Goal: Transaction & Acquisition: Book appointment/travel/reservation

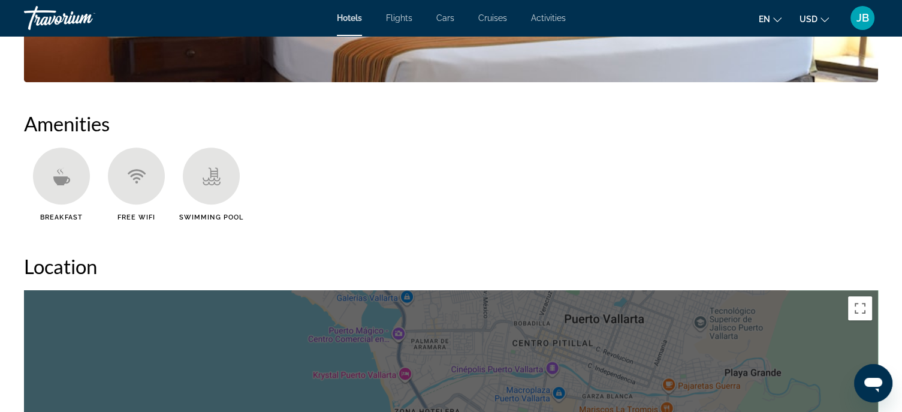
scroll to position [719, 0]
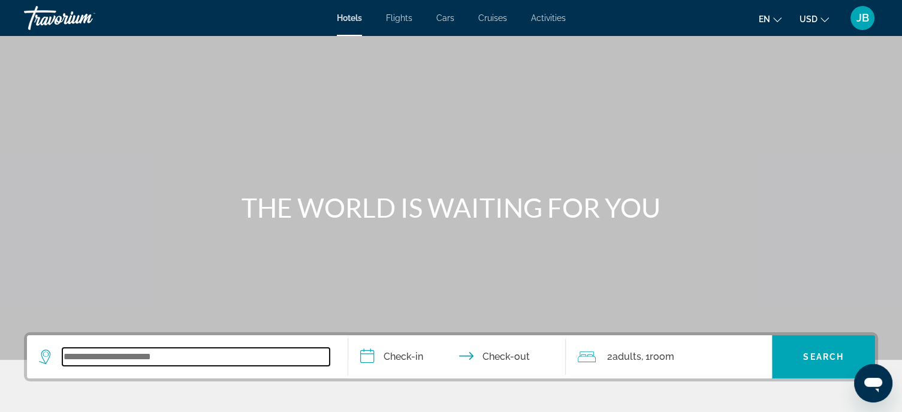
click at [216, 349] on input "Search widget" at bounding box center [195, 357] width 267 height 18
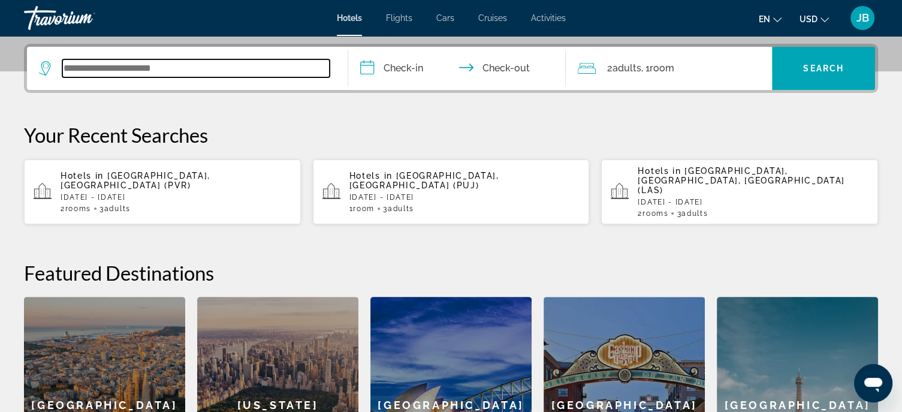
scroll to position [292, 0]
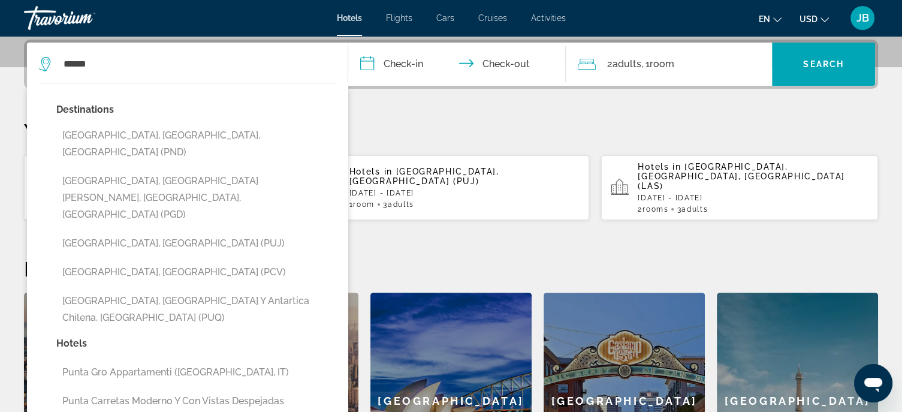
drag, startPoint x: 143, startPoint y: 214, endPoint x: 156, endPoint y: 209, distance: 13.7
click at [143, 232] on button "Punta Cana, Dominican Republic (PUJ)" at bounding box center [196, 243] width 280 height 23
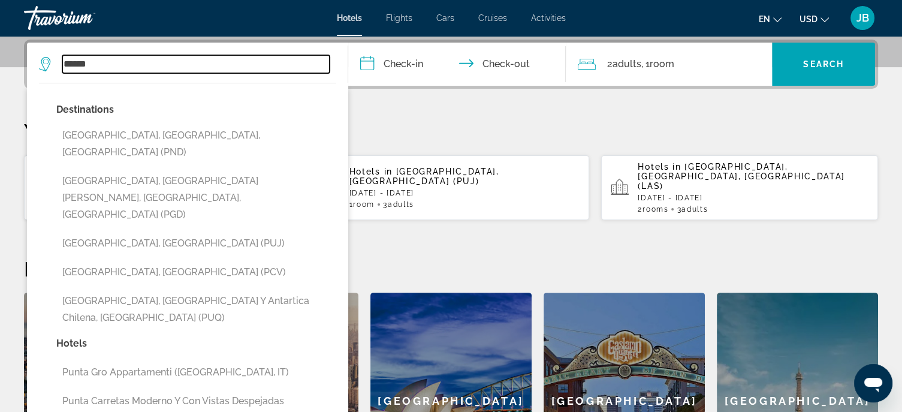
type input "**********"
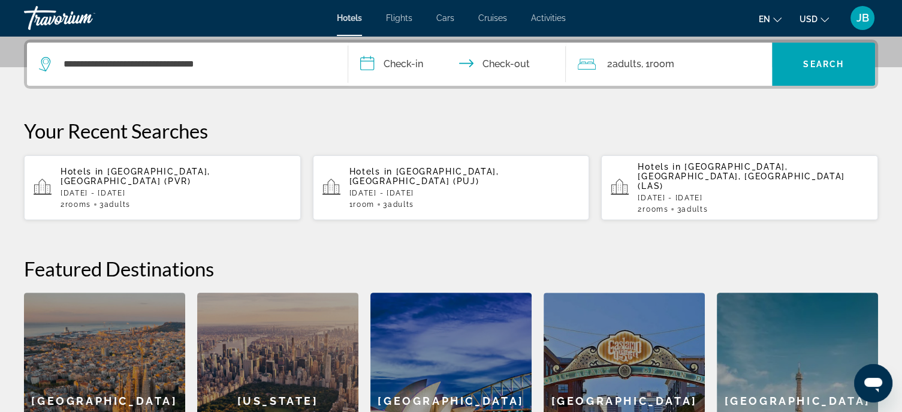
click at [416, 58] on input "**********" at bounding box center [459, 66] width 223 height 47
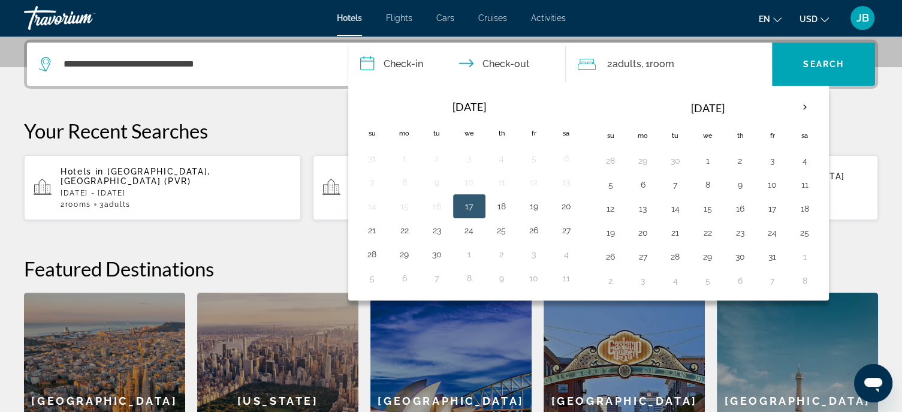
click at [463, 203] on button "17" at bounding box center [469, 206] width 19 height 17
click at [564, 203] on button "20" at bounding box center [566, 206] width 19 height 17
type input "**********"
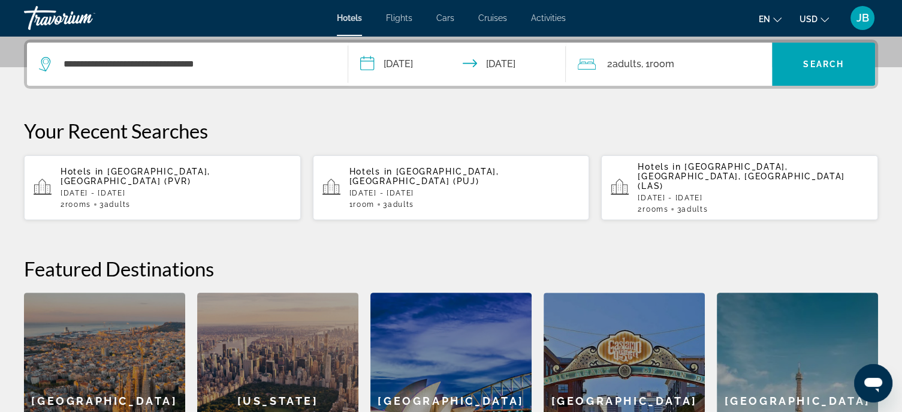
click at [659, 64] on span "Room" at bounding box center [661, 63] width 25 height 11
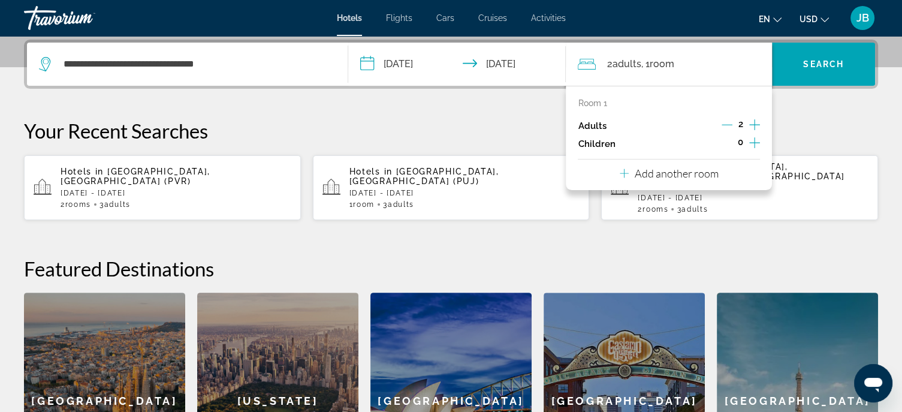
click at [657, 173] on p "Add another room" at bounding box center [676, 173] width 84 height 13
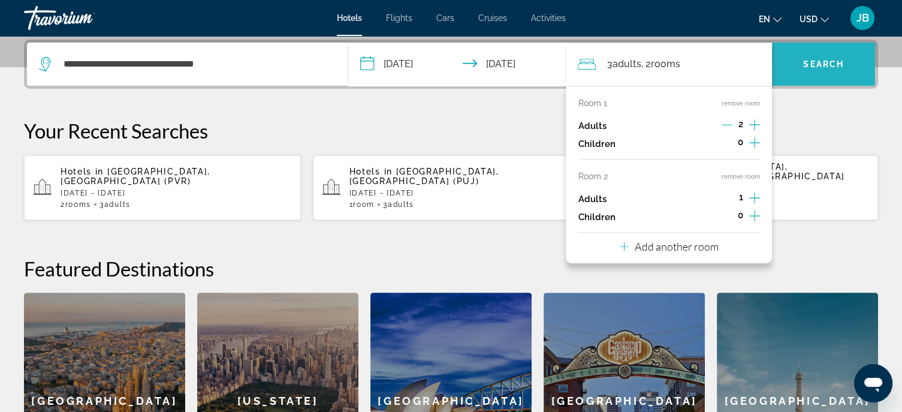
click at [808, 65] on span "Search" at bounding box center [823, 64] width 41 height 10
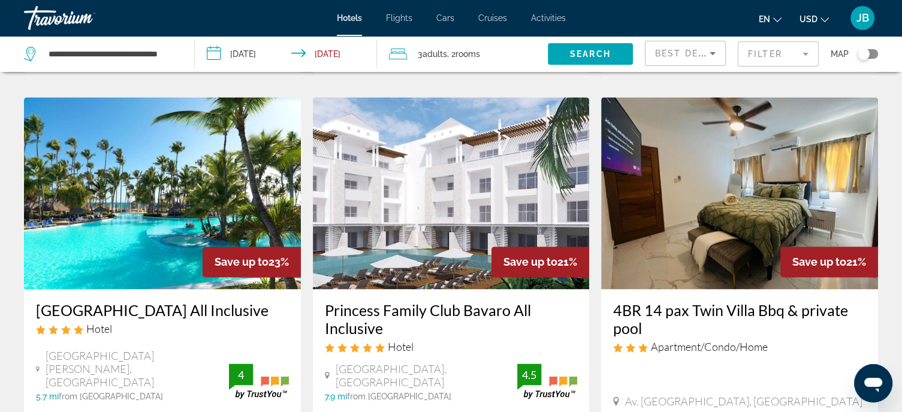
scroll to position [1558, 0]
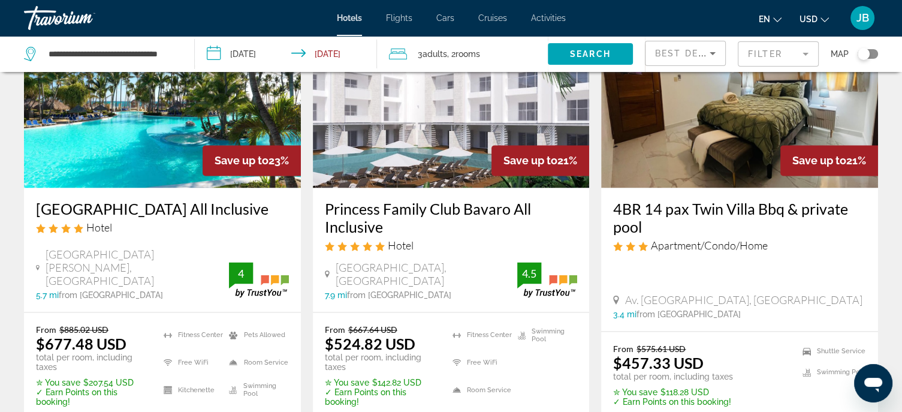
click at [125, 200] on h3 "Melia Caribe Beach Resort All Inclusive" at bounding box center [162, 209] width 253 height 18
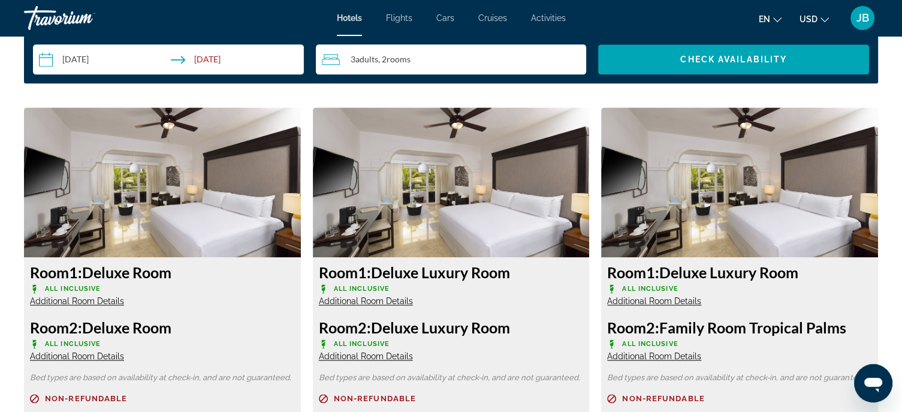
scroll to position [1446, 0]
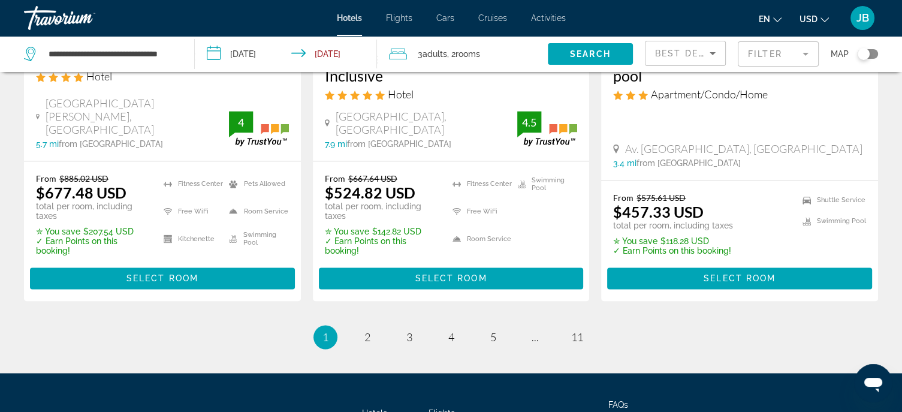
scroll to position [1802, 0]
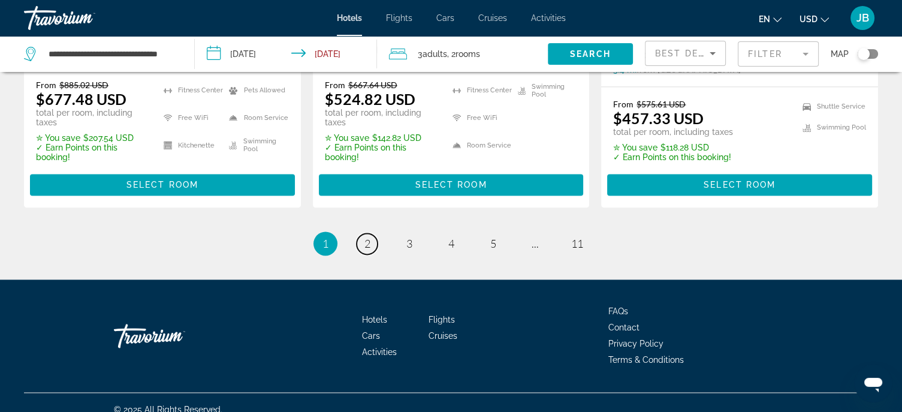
click at [365, 237] on span "2" at bounding box center [367, 243] width 6 height 13
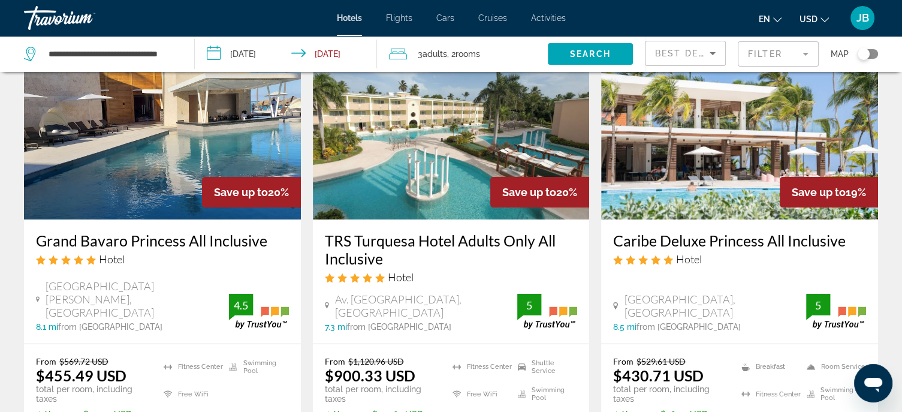
scroll to position [60, 0]
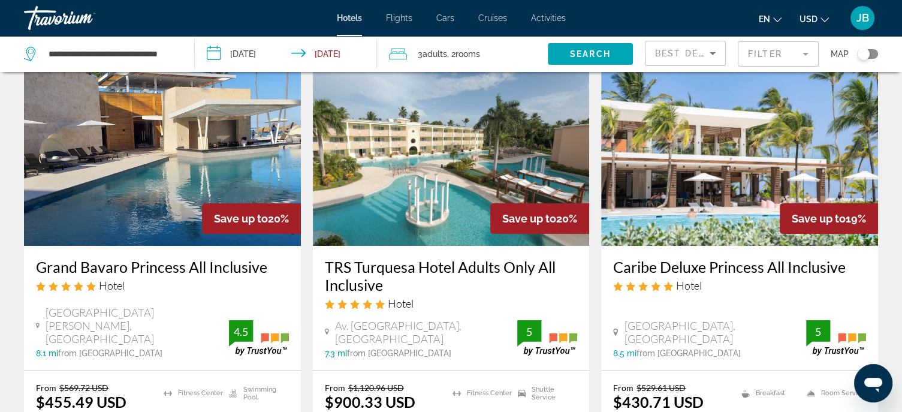
click at [652, 264] on h3 "Caribe Deluxe Princess All Inclusive" at bounding box center [739, 267] width 253 height 18
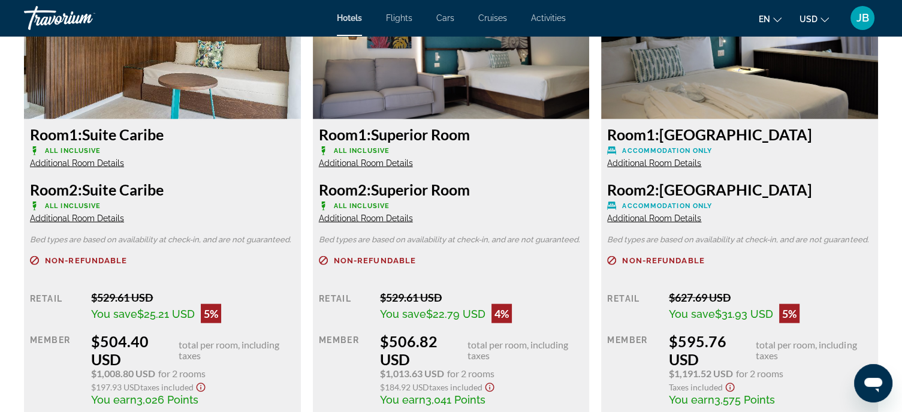
scroll to position [2687, 0]
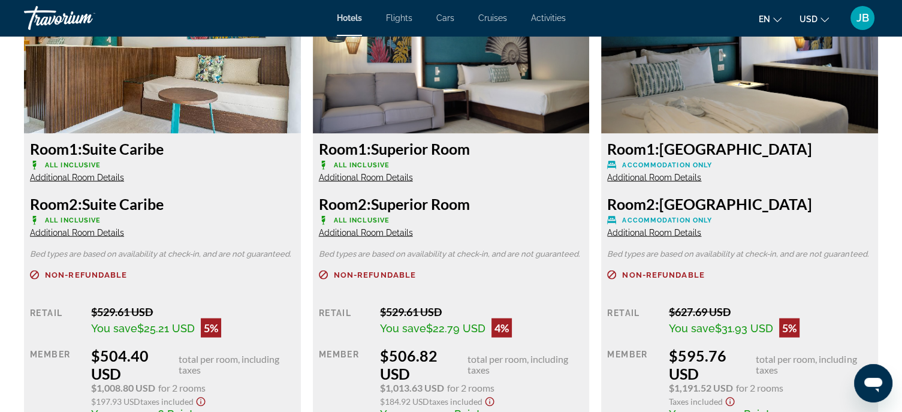
click at [642, 173] on span "Additional Room Details" at bounding box center [654, 178] width 94 height 10
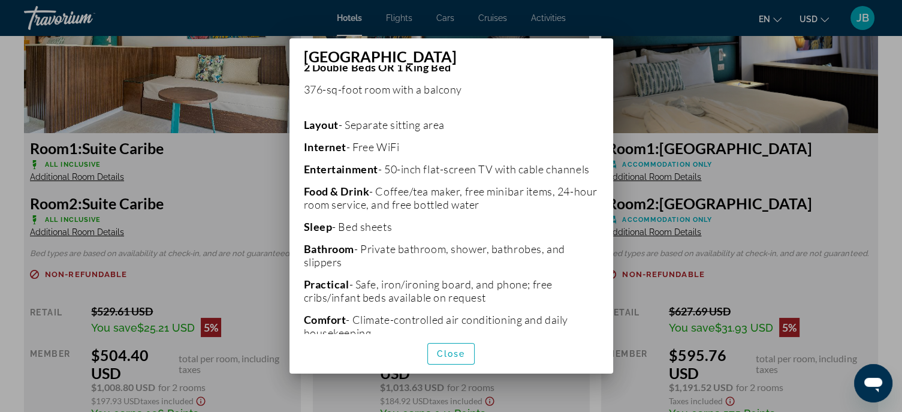
scroll to position [60, 0]
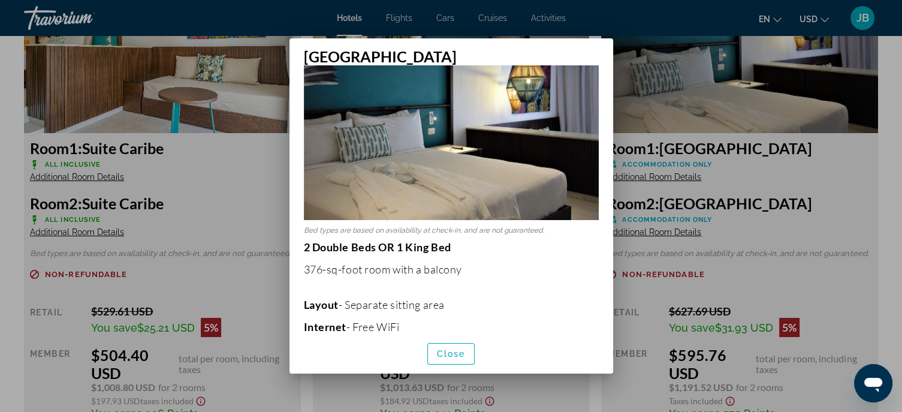
click at [475, 353] on div "Close" at bounding box center [451, 353] width 324 height 40
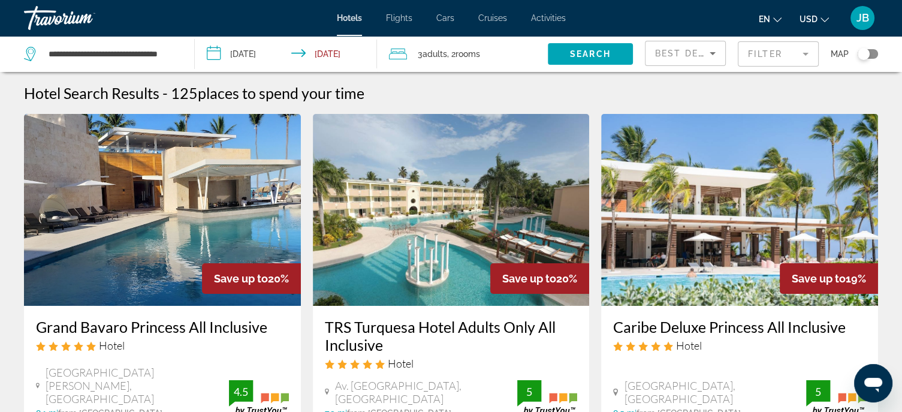
click at [125, 328] on h3 "Grand Bavaro Princess All Inclusive" at bounding box center [162, 327] width 253 height 18
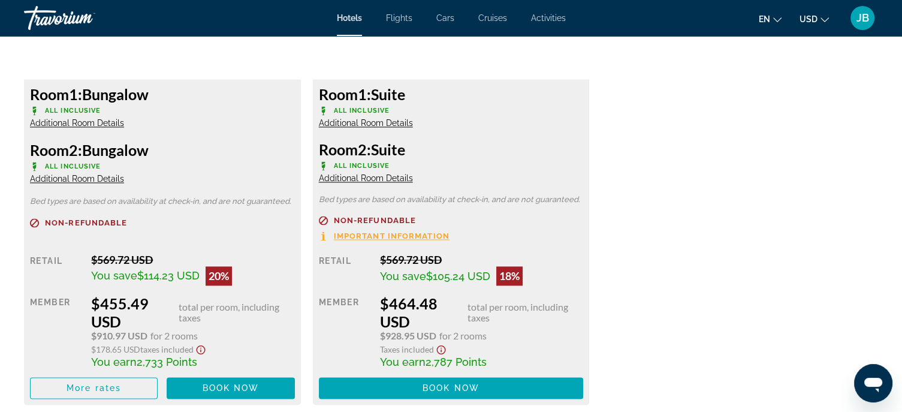
scroll to position [1738, 0]
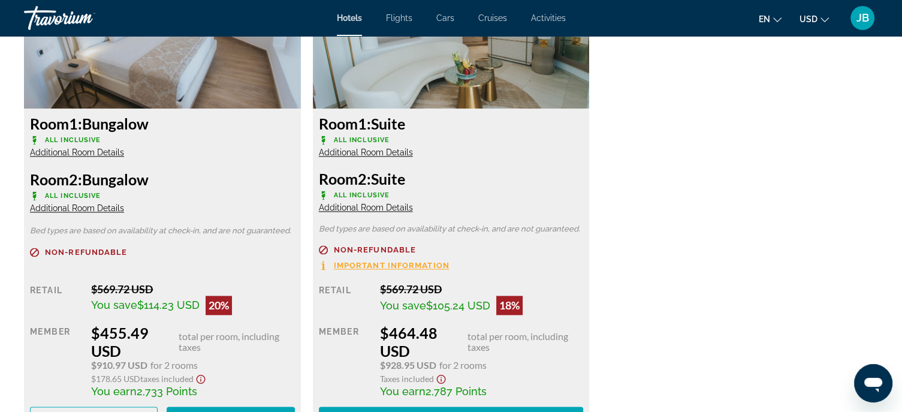
click at [377, 203] on span "Additional Room Details" at bounding box center [366, 208] width 94 height 10
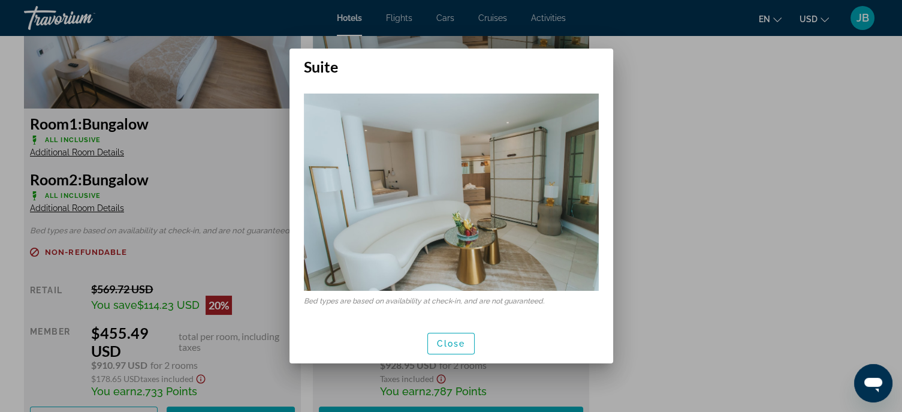
scroll to position [0, 0]
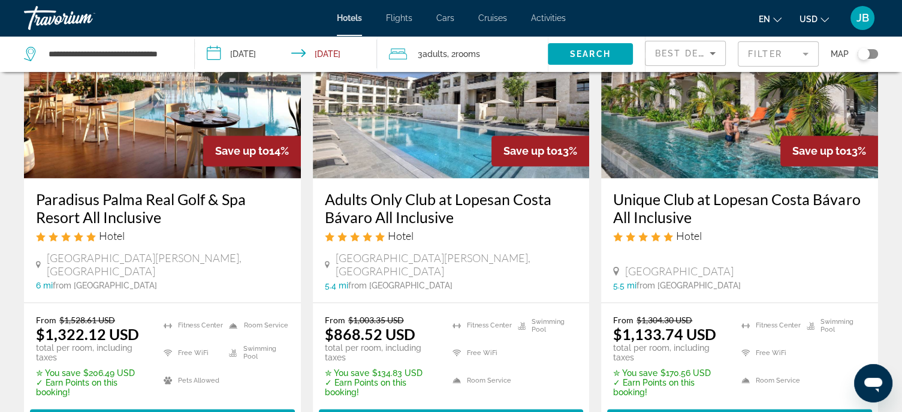
scroll to position [1764, 0]
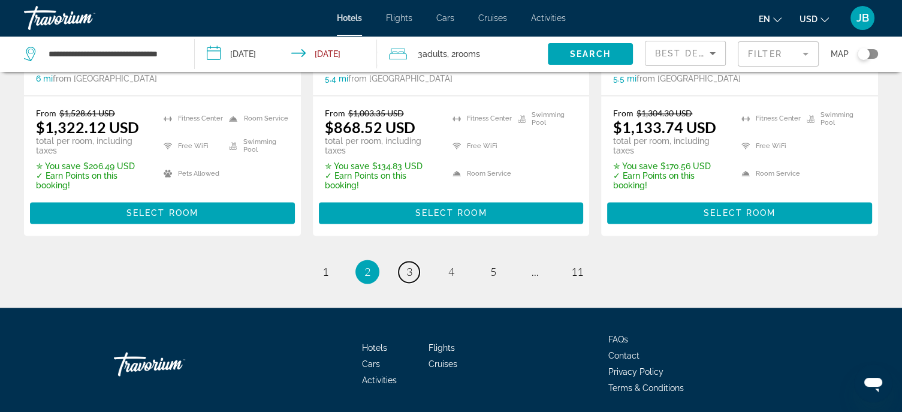
click at [403, 261] on link "page 3" at bounding box center [408, 271] width 21 height 21
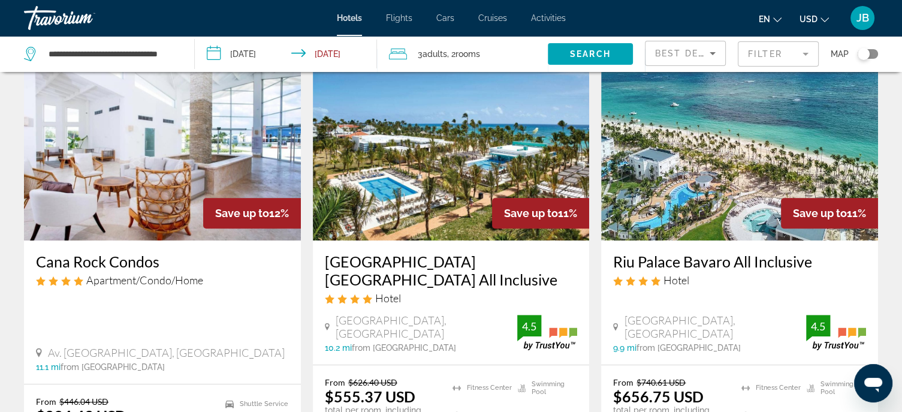
scroll to position [599, 0]
click at [448, 252] on h3 "RIU Palace Punta Cana All Inclusive" at bounding box center [451, 270] width 253 height 36
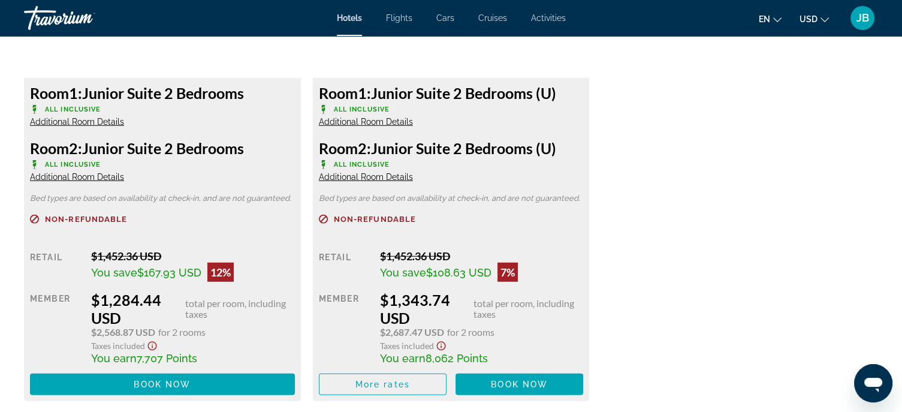
scroll to position [3277, 0]
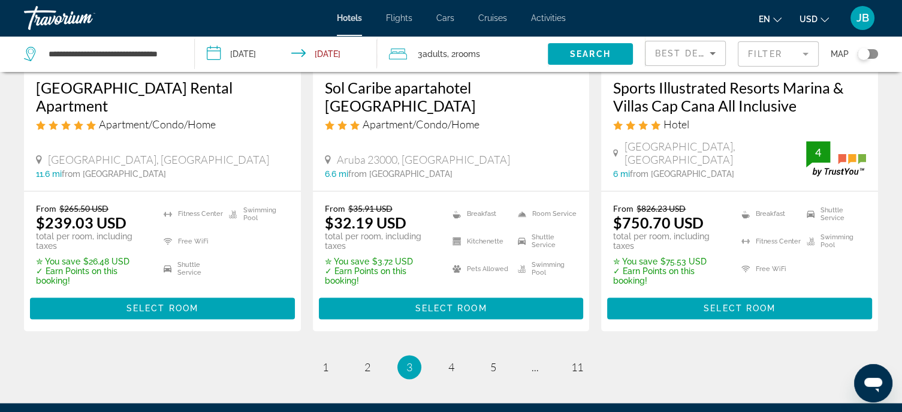
scroll to position [1772, 0]
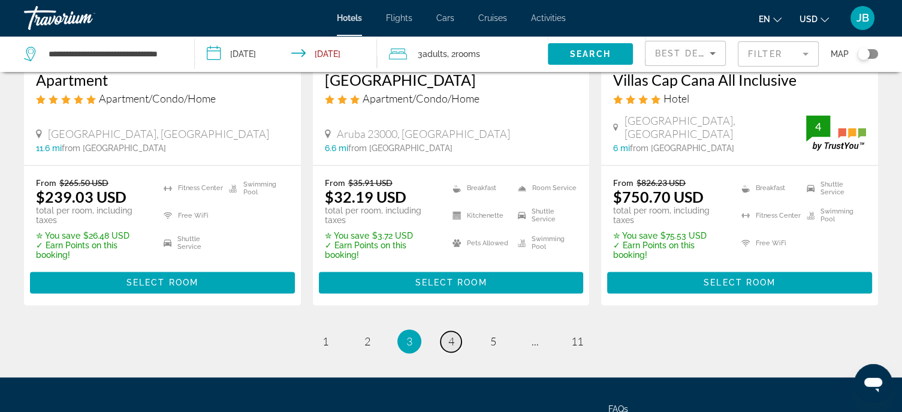
click at [453, 334] on span "4" at bounding box center [451, 340] width 6 height 13
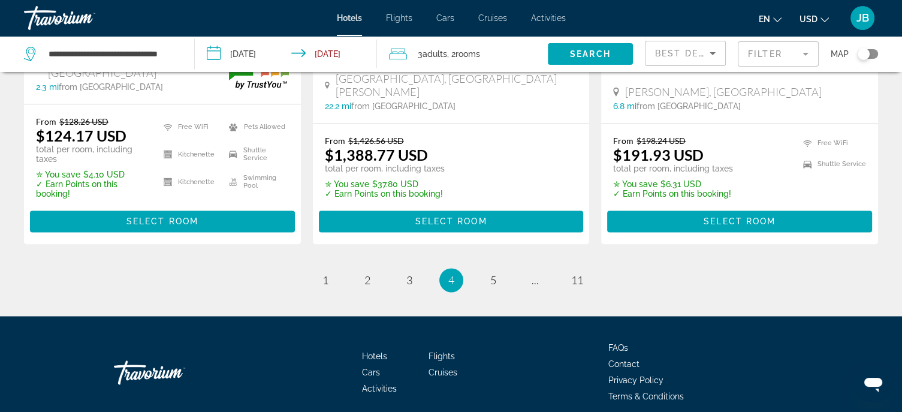
scroll to position [1766, 0]
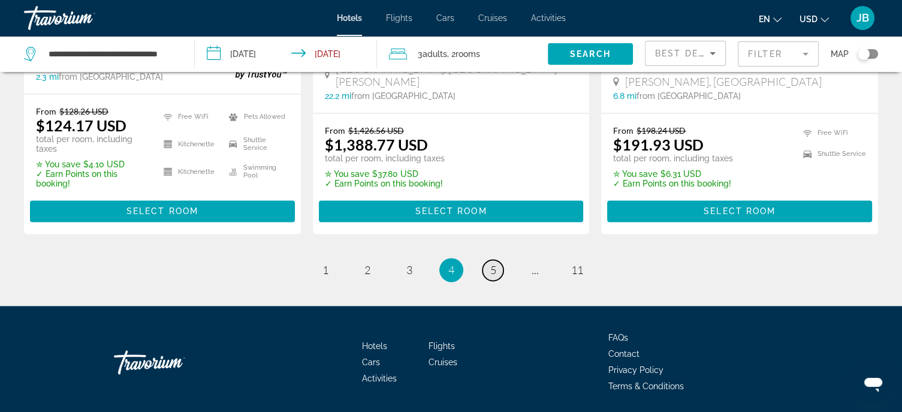
click at [494, 263] on span "5" at bounding box center [493, 269] width 6 height 13
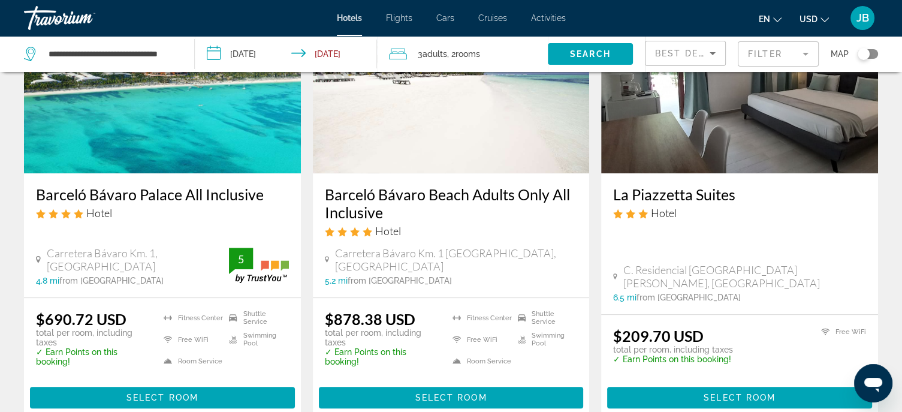
scroll to position [599, 0]
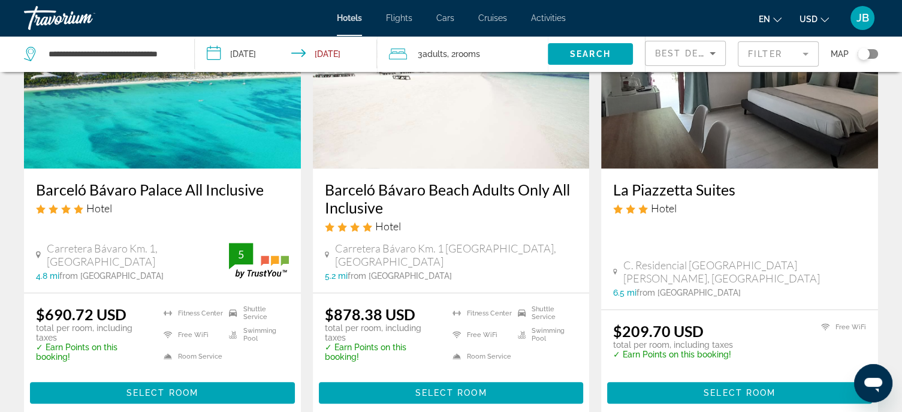
click at [223, 186] on h3 "Barceló Bávaro Palace All Inclusive" at bounding box center [162, 189] width 253 height 18
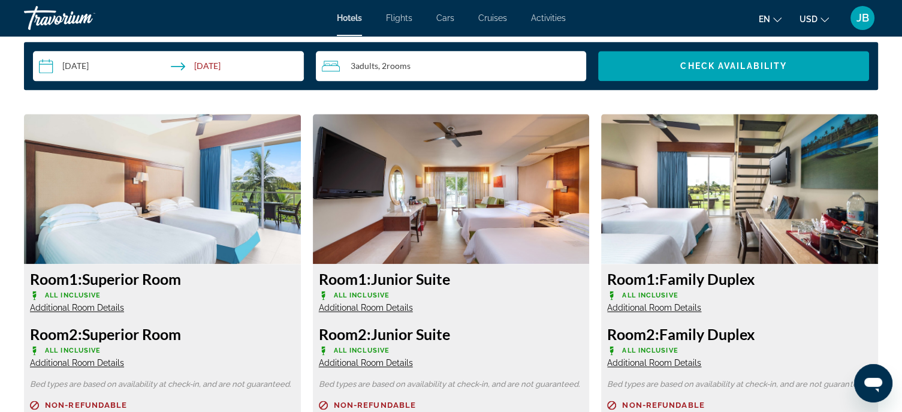
scroll to position [1738, 0]
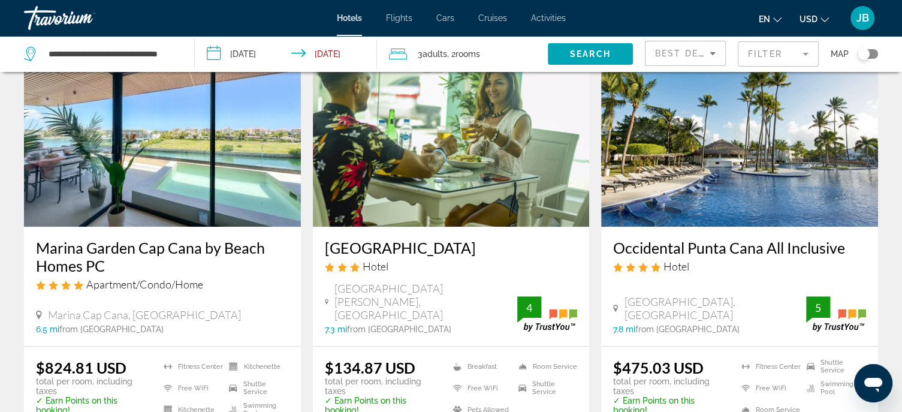
scroll to position [1078, 0]
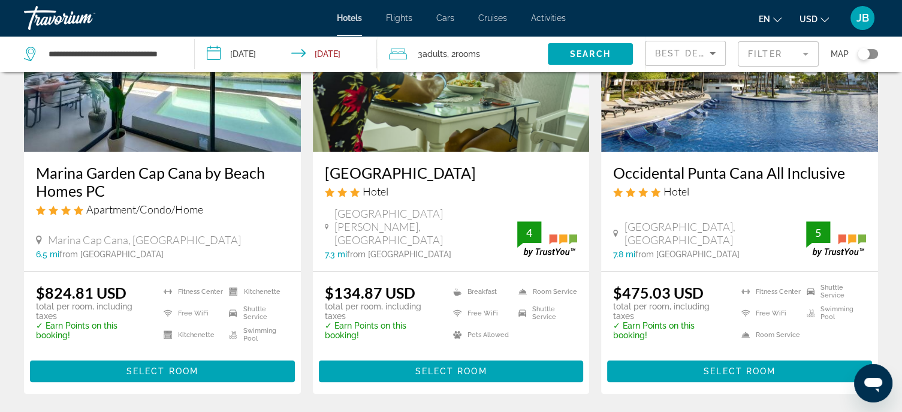
click at [712, 164] on h3 "Occidental Punta Cana All Inclusive" at bounding box center [739, 173] width 253 height 18
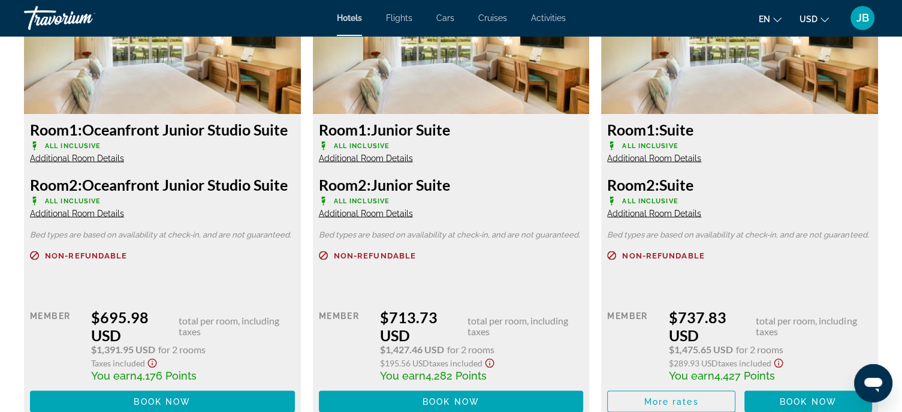
scroll to position [2277, 0]
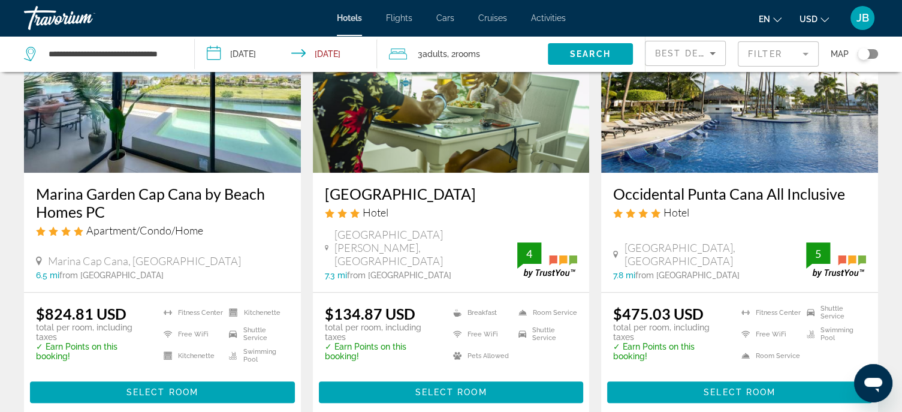
scroll to position [1078, 0]
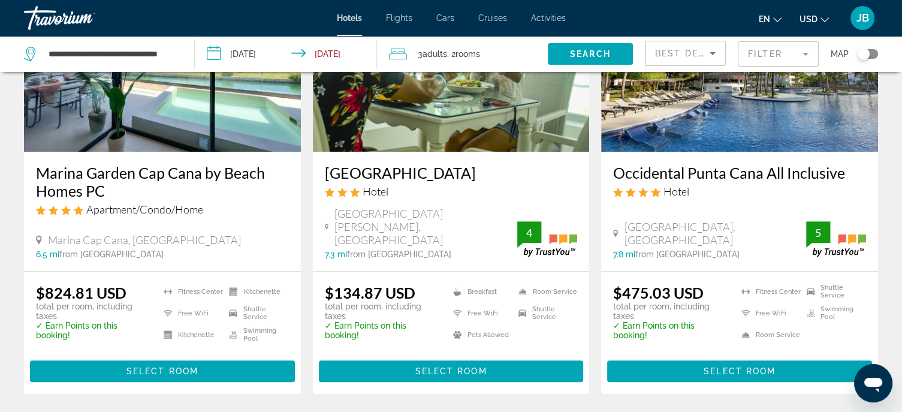
click at [736, 164] on h3 "Occidental Punta Cana All Inclusive" at bounding box center [739, 173] width 253 height 18
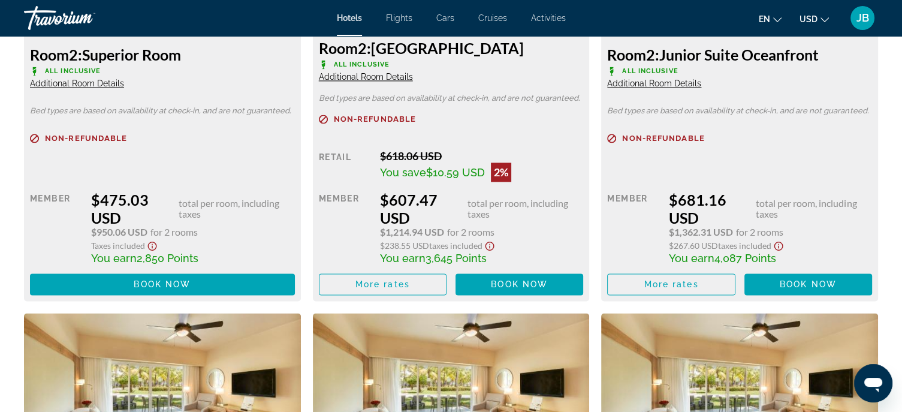
scroll to position [2037, 0]
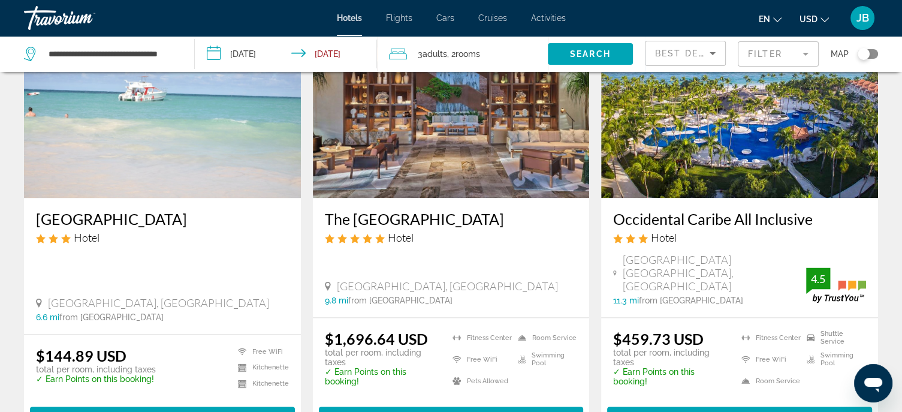
scroll to position [1498, 0]
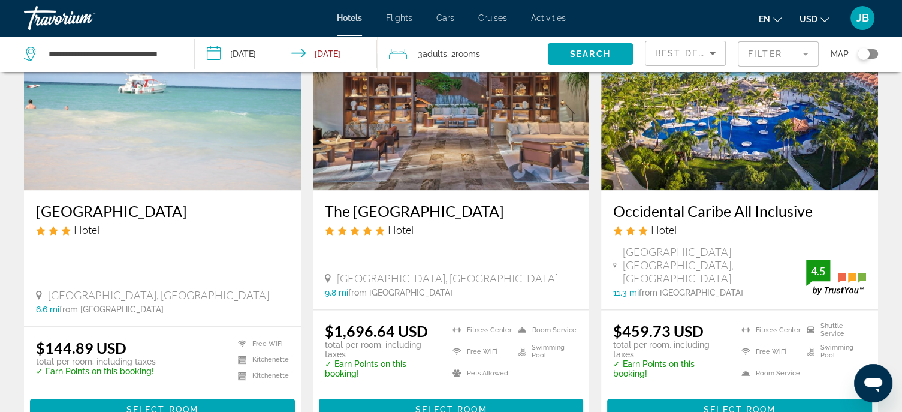
click at [717, 202] on h3 "Occidental Caribe All Inclusive" at bounding box center [739, 211] width 253 height 18
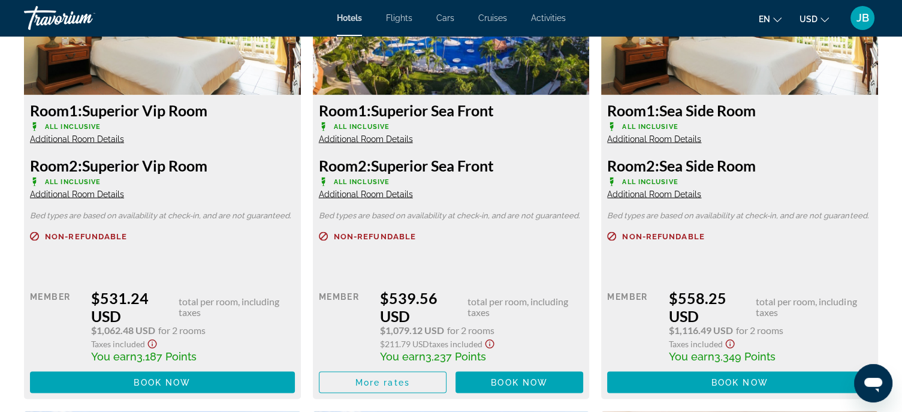
scroll to position [2157, 0]
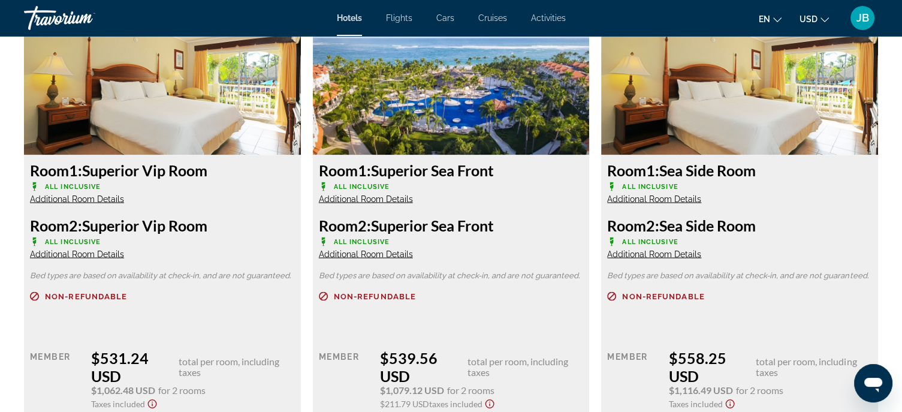
click at [91, 200] on span "Additional Room Details" at bounding box center [77, 199] width 94 height 10
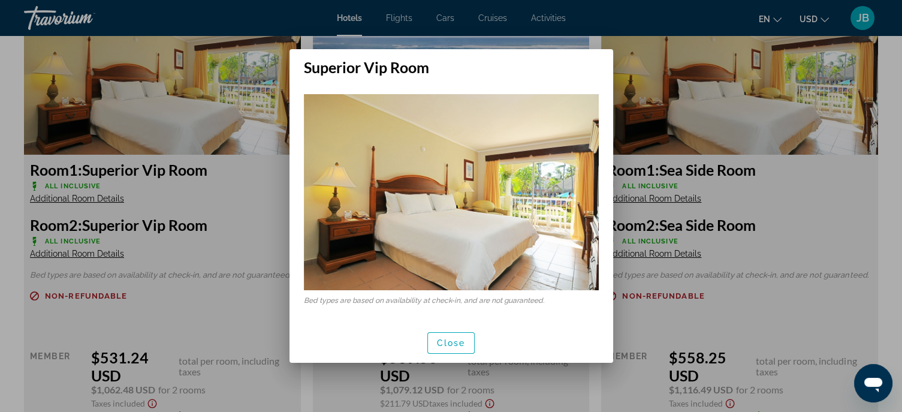
scroll to position [0, 0]
click at [452, 341] on span "Close" at bounding box center [451, 343] width 29 height 10
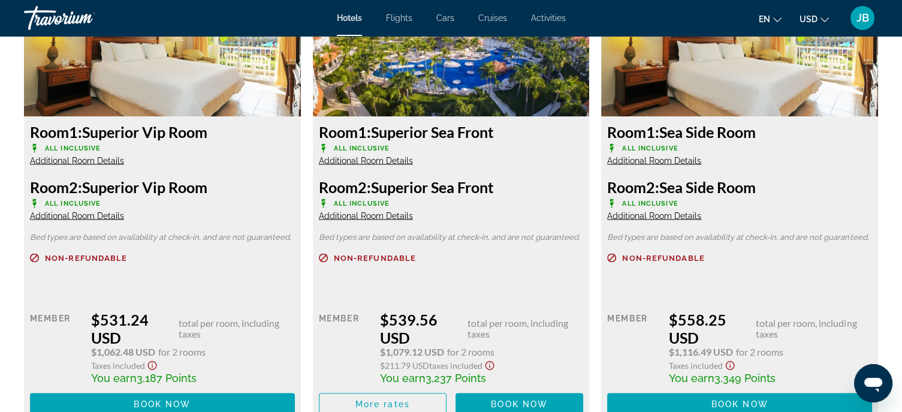
scroll to position [2217, 0]
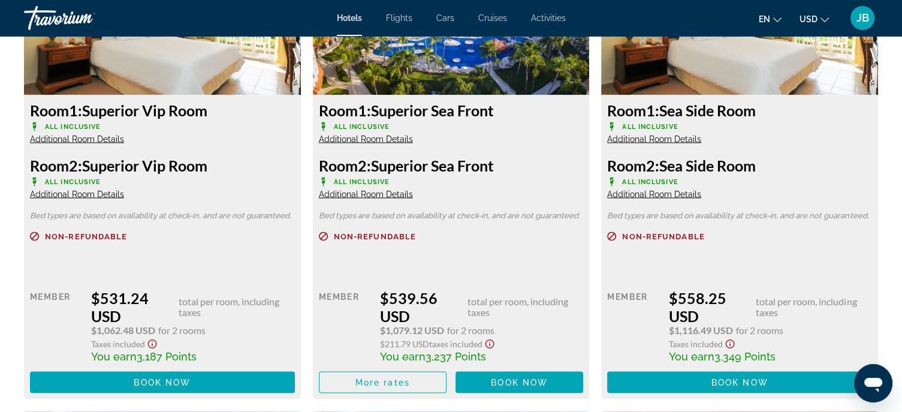
click at [427, 67] on img "Main content" at bounding box center [451, 20] width 277 height 150
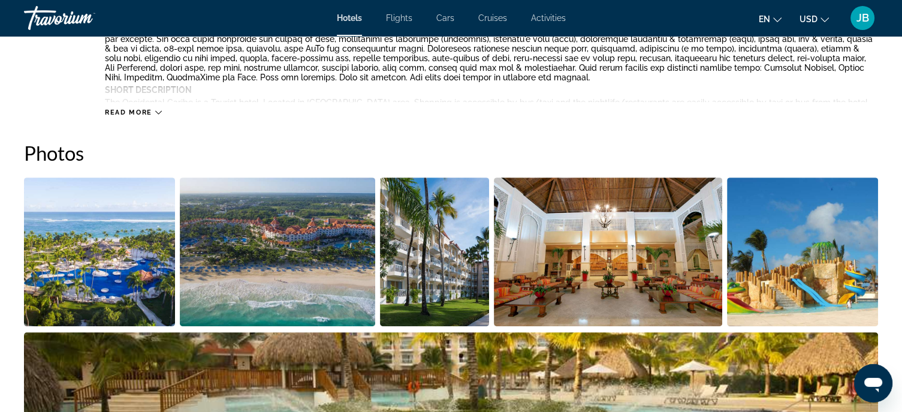
scroll to position [240, 0]
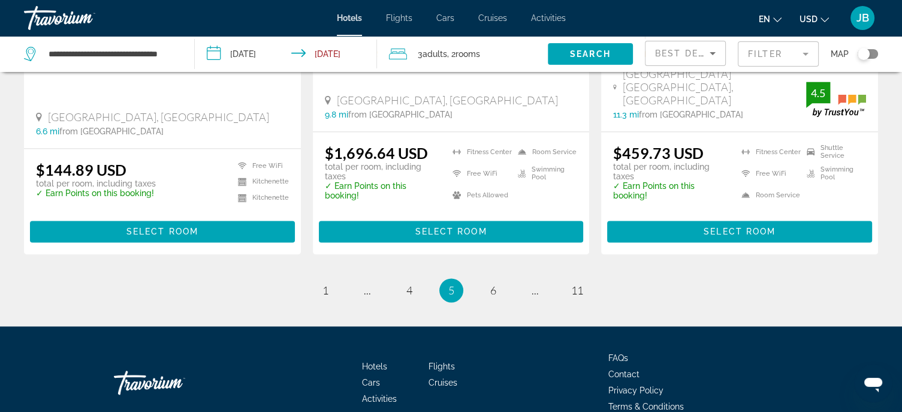
scroll to position [1678, 0]
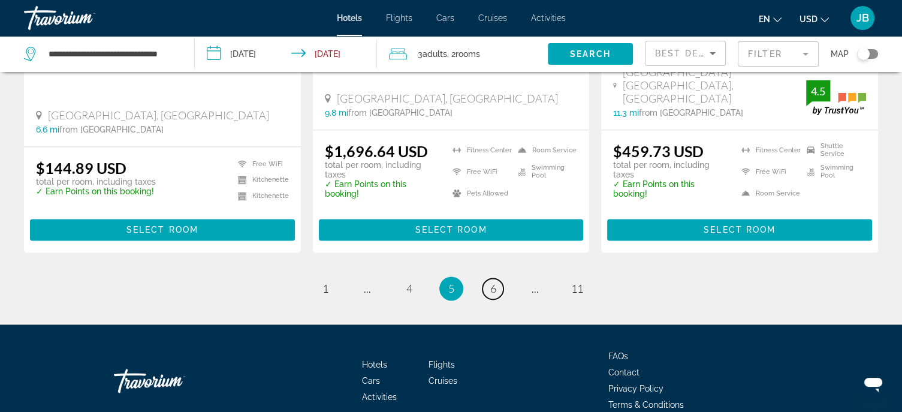
click at [493, 282] on span "6" at bounding box center [493, 288] width 6 height 13
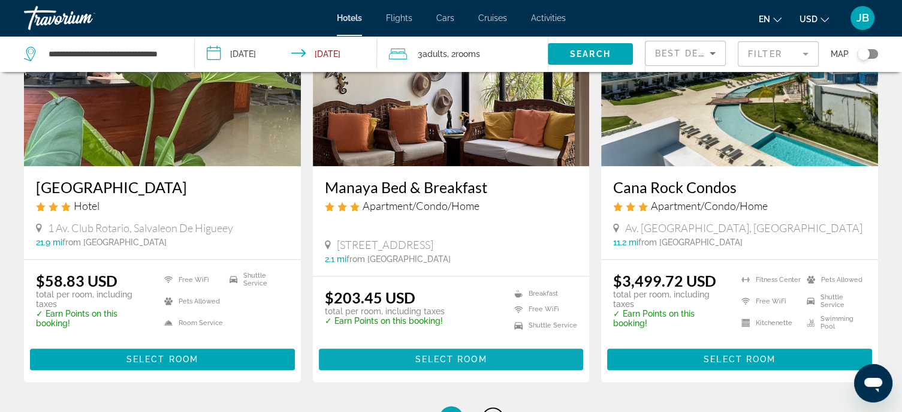
scroll to position [1618, 0]
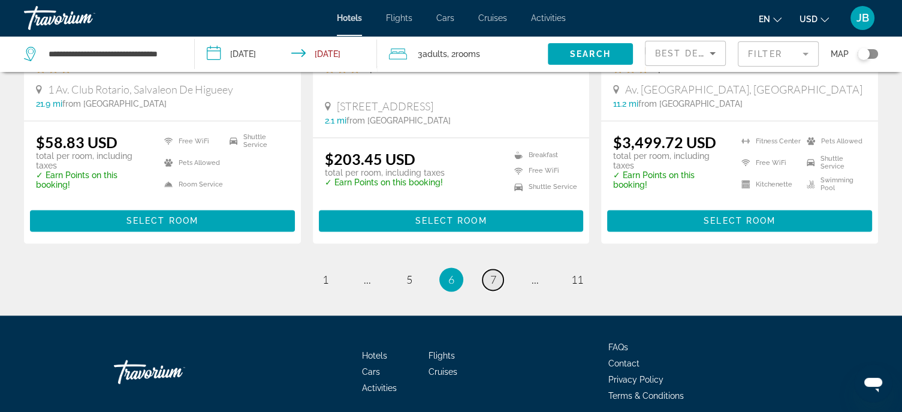
click at [501, 269] on link "page 7" at bounding box center [492, 279] width 21 height 21
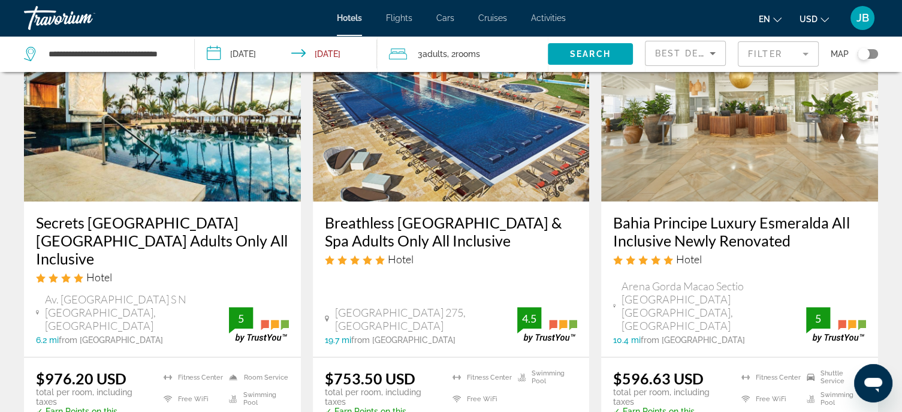
scroll to position [599, 0]
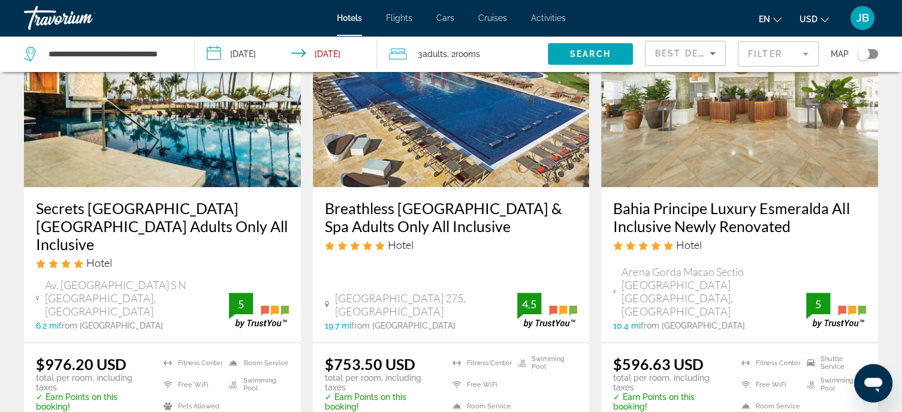
click at [687, 199] on h3 "Bahia Principe Luxury Esmeralda All Inclusive Newly Renovated" at bounding box center [739, 217] width 253 height 36
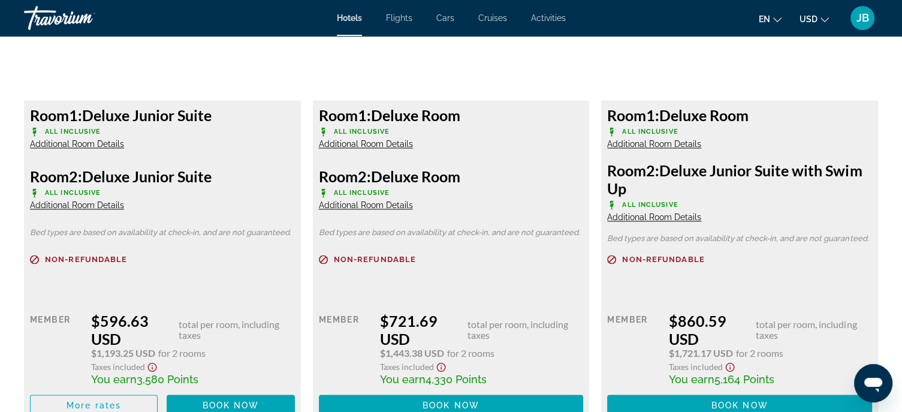
scroll to position [1797, 0]
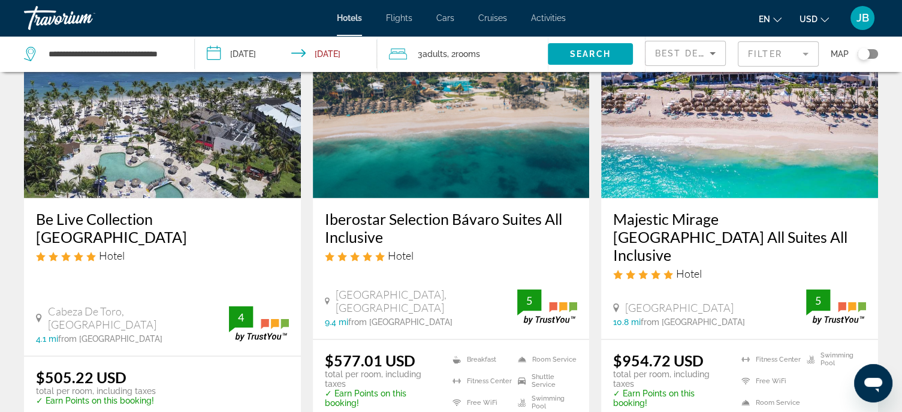
scroll to position [1498, 0]
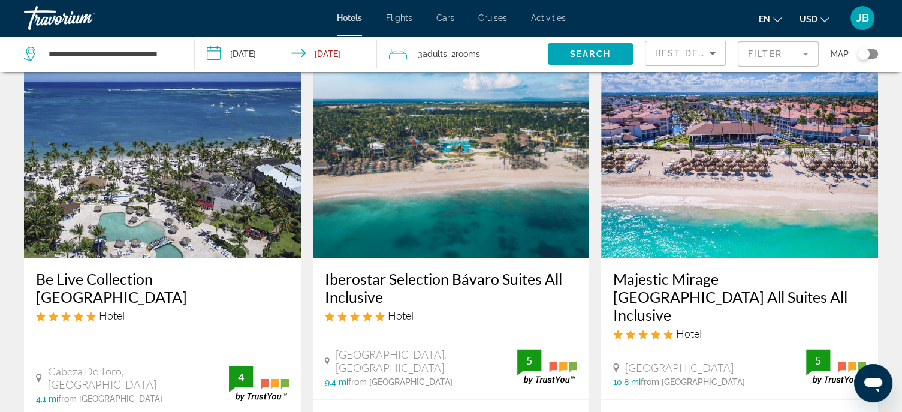
click at [158, 270] on h3 "Be Live Collection Punta Cana" at bounding box center [162, 288] width 253 height 36
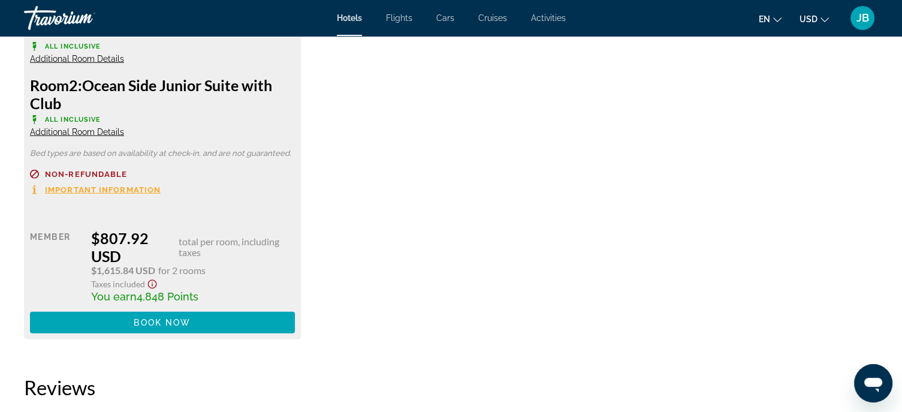
scroll to position [3160, 0]
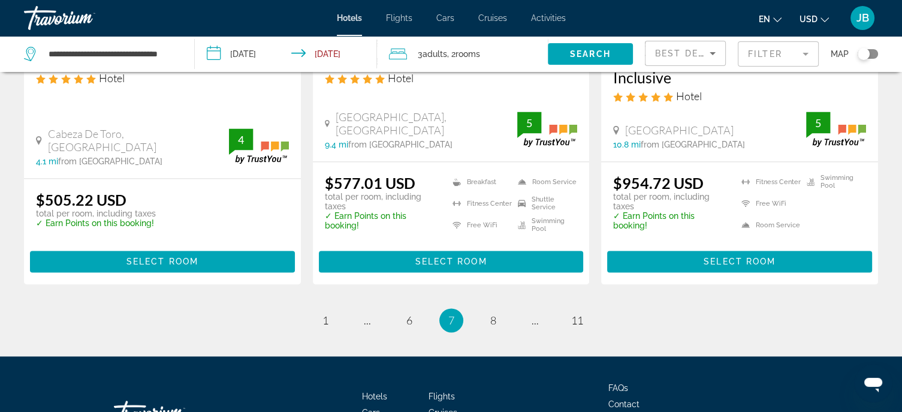
scroll to position [1746, 0]
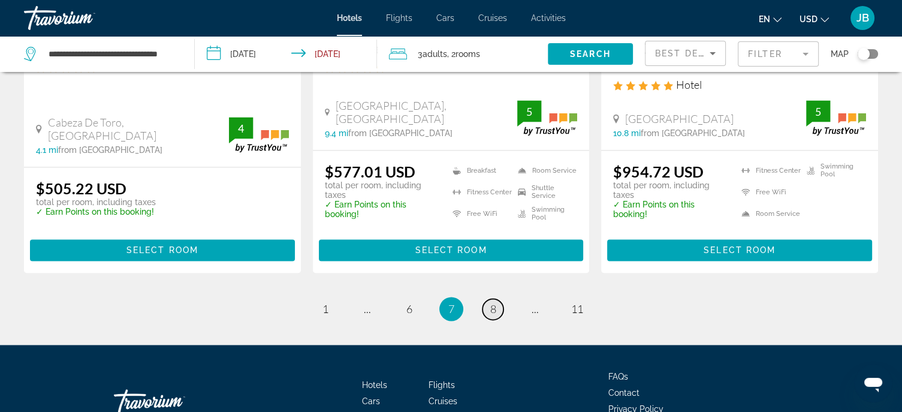
click at [494, 302] on span "8" at bounding box center [493, 308] width 6 height 13
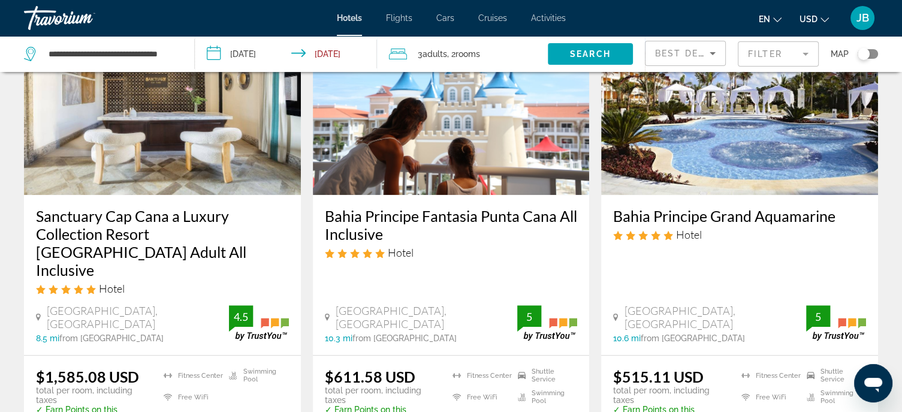
scroll to position [539, 0]
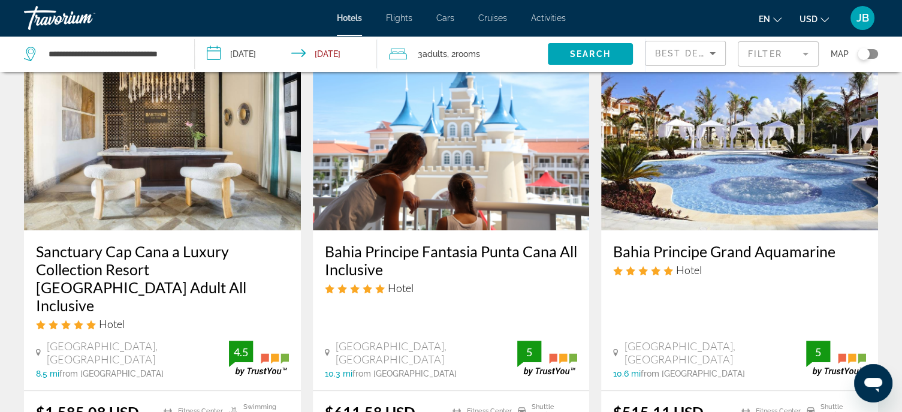
click at [755, 249] on h3 "Bahia Principe Grand Aquamarine" at bounding box center [739, 251] width 253 height 18
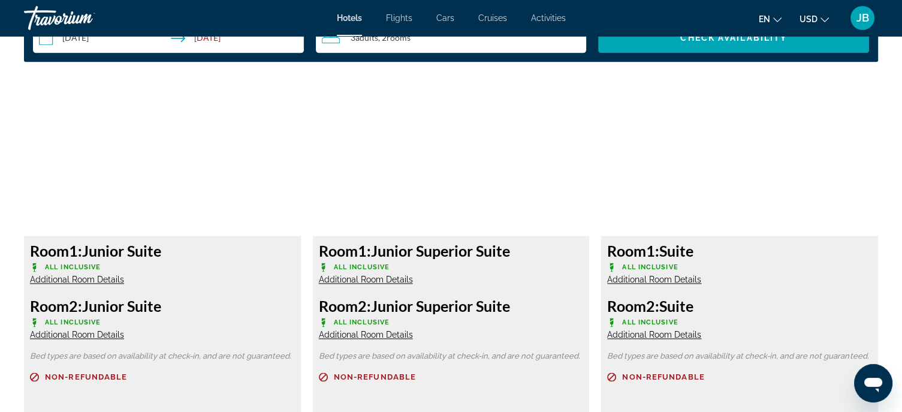
scroll to position [1558, 0]
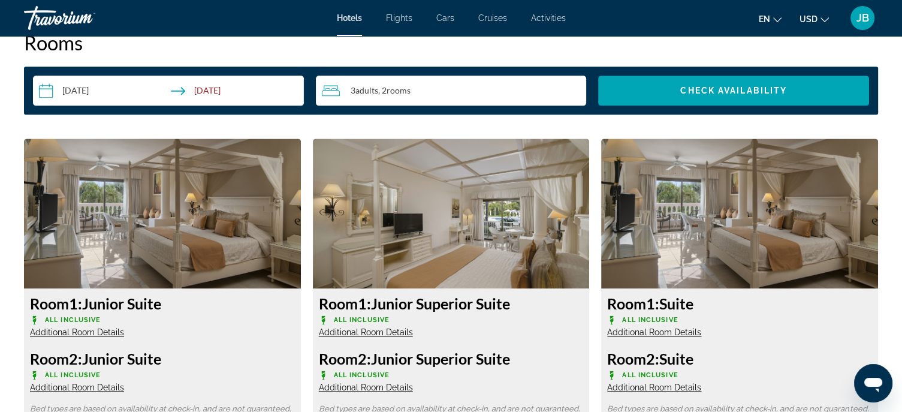
click at [100, 330] on span "Additional Room Details" at bounding box center [77, 332] width 94 height 10
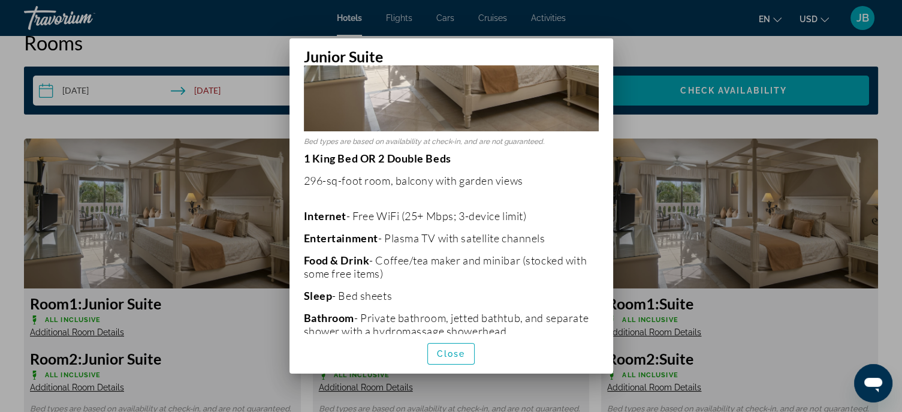
scroll to position [180, 0]
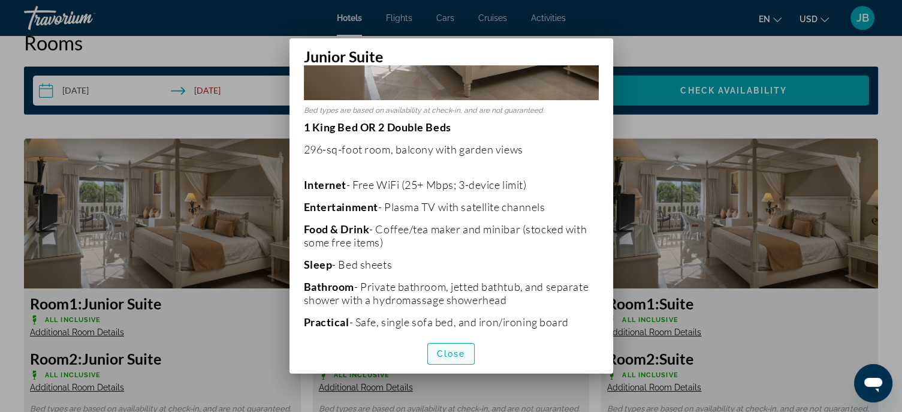
click at [452, 349] on span "Close" at bounding box center [451, 354] width 29 height 10
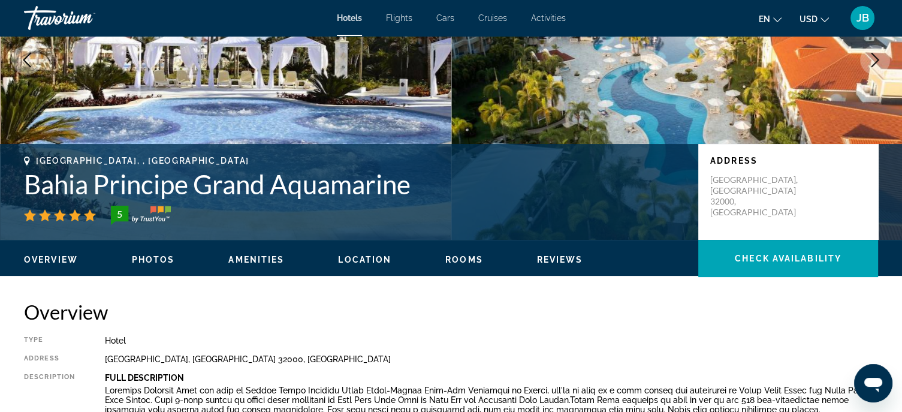
scroll to position [60, 0]
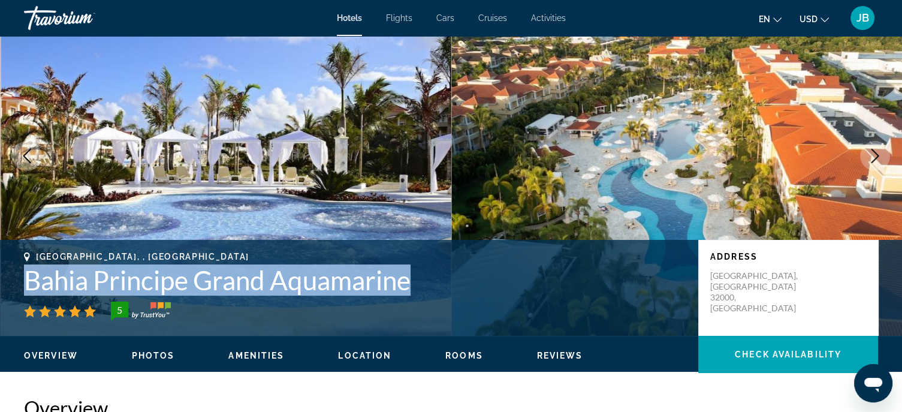
drag, startPoint x: 12, startPoint y: 273, endPoint x: 427, endPoint y: 291, distance: 415.6
click at [427, 291] on div "Punta Cana, , Dominican Republic Bahia Principe Grand Aquamarine 5 Address Aren…" at bounding box center [451, 288] width 902 height 72
copy h1 "Bahia Principe Grand Aquamarine"
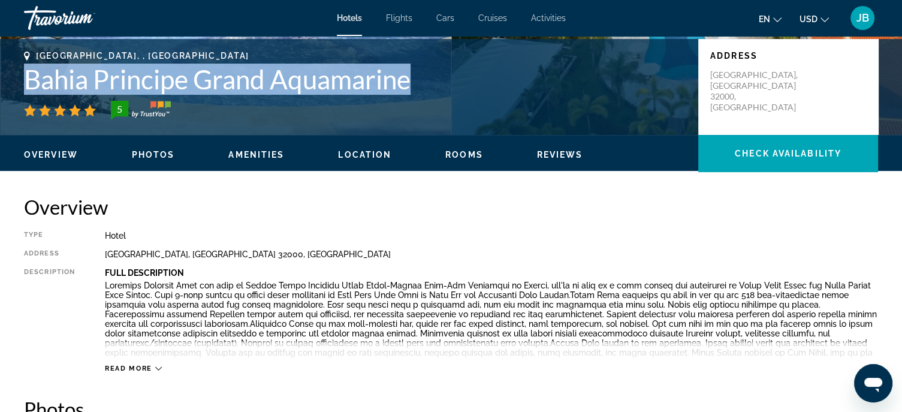
scroll to position [240, 0]
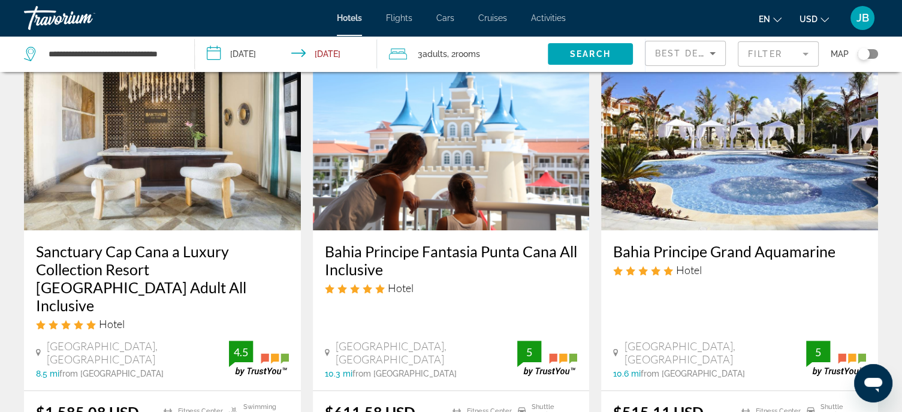
scroll to position [539, 0]
click at [447, 250] on h3 "Bahia Principe Fantasia Punta Cana All Inclusive" at bounding box center [451, 260] width 253 height 36
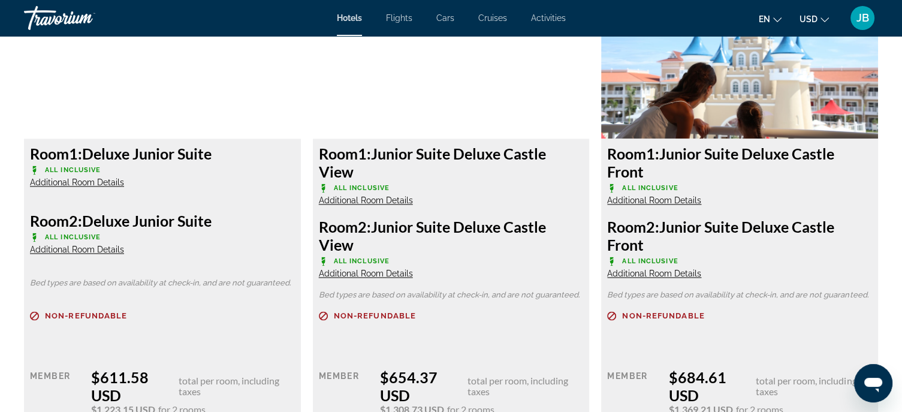
scroll to position [1678, 0]
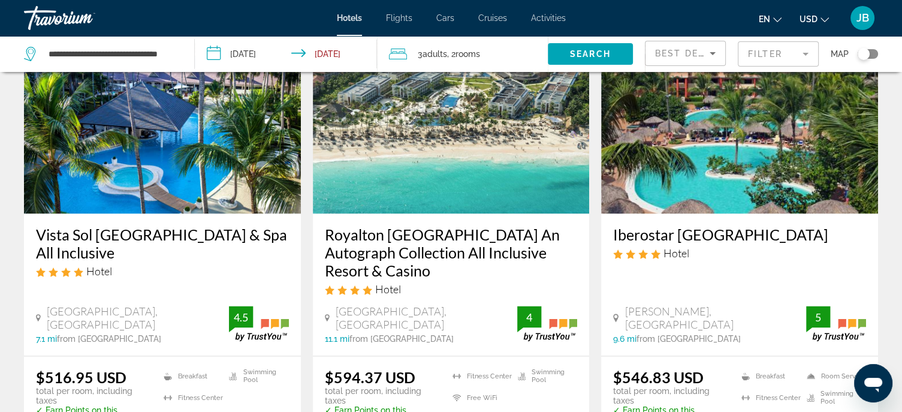
scroll to position [1498, 0]
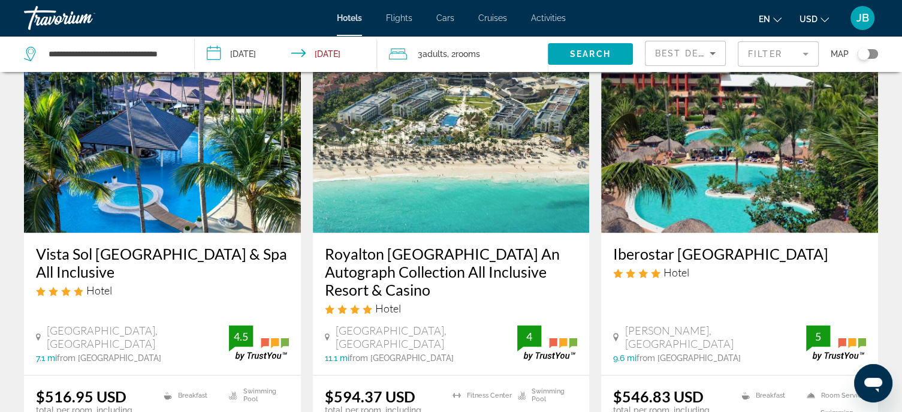
click at [706, 244] on h3 "Iberostar Punta Cana" at bounding box center [739, 253] width 253 height 18
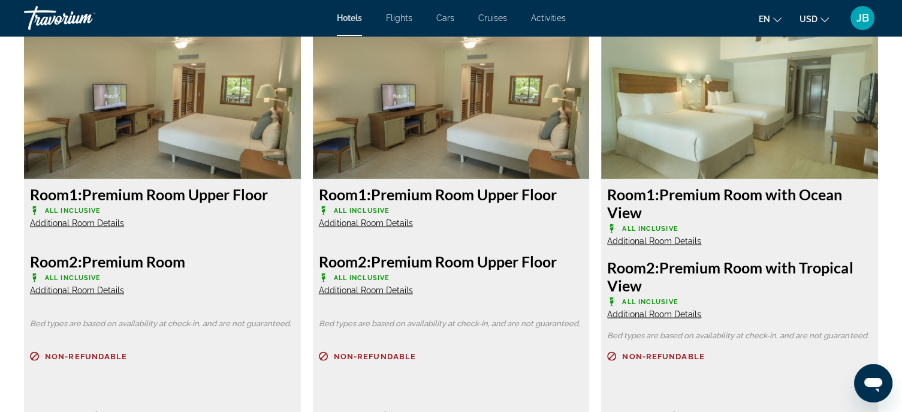
scroll to position [2337, 0]
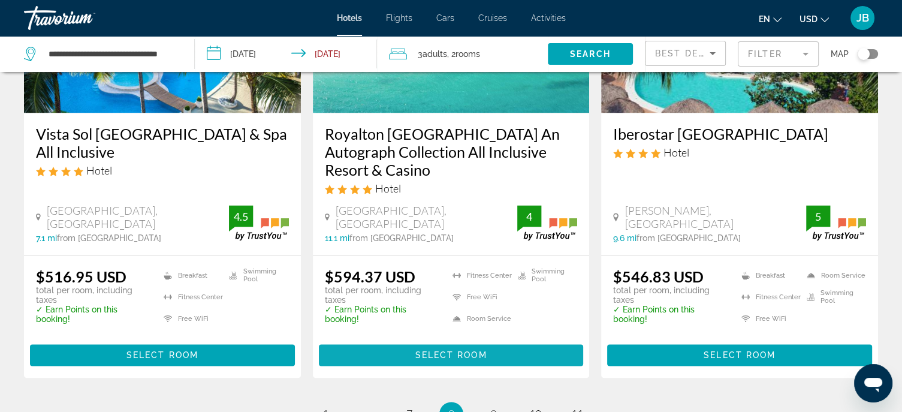
scroll to position [1782, 0]
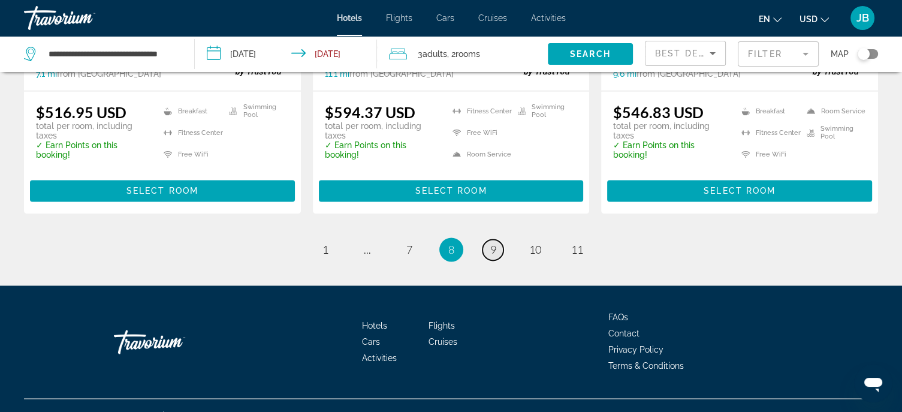
click at [493, 243] on span "9" at bounding box center [493, 249] width 6 height 13
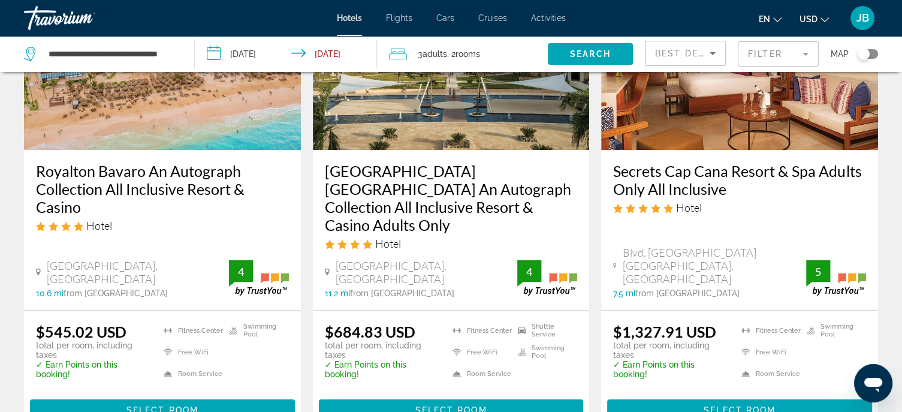
scroll to position [180, 0]
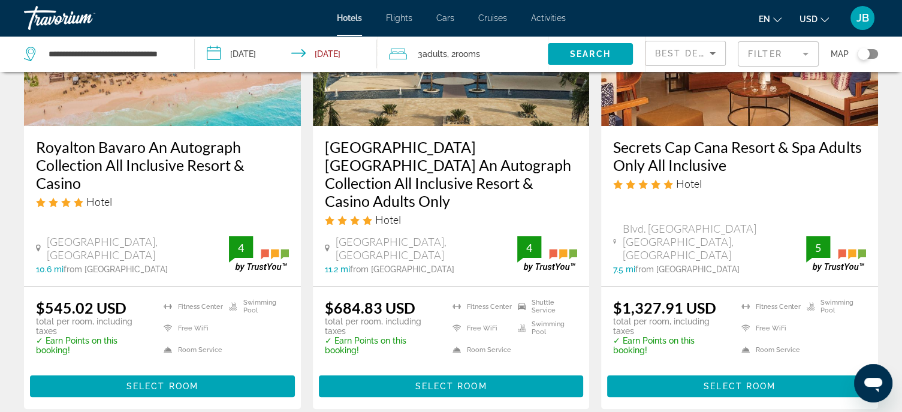
click at [173, 153] on h3 "Royalton Bavaro An Autograph Collection All Inclusive Resort & Casino" at bounding box center [162, 165] width 253 height 54
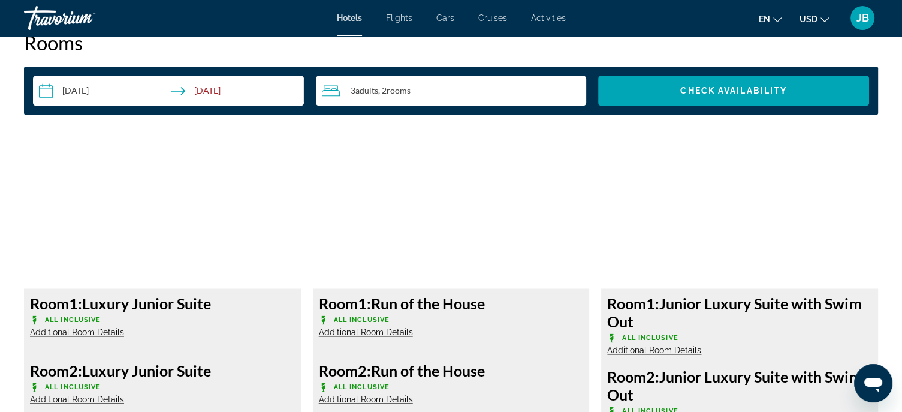
scroll to position [1678, 0]
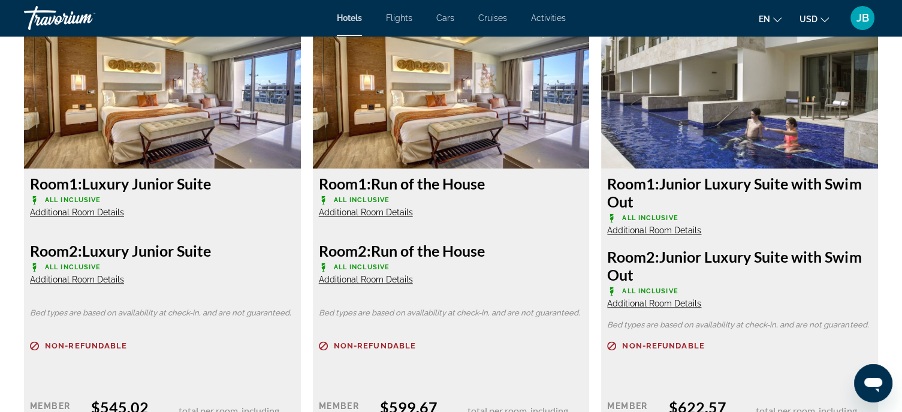
click at [48, 209] on span "Additional Room Details" at bounding box center [77, 212] width 94 height 10
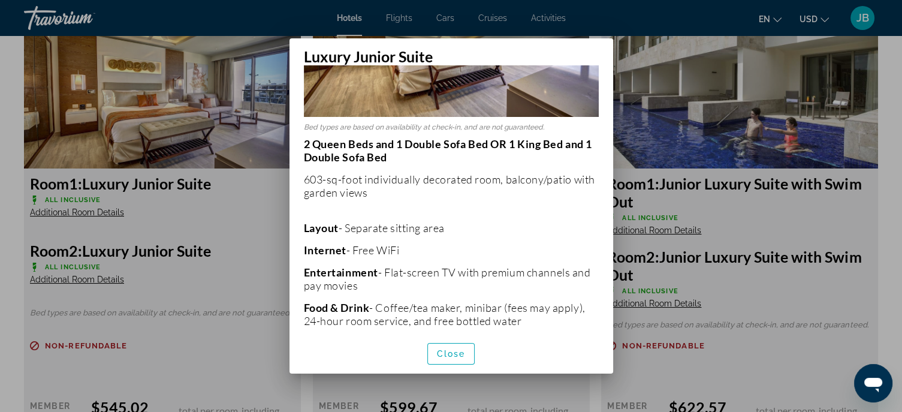
scroll to position [180, 0]
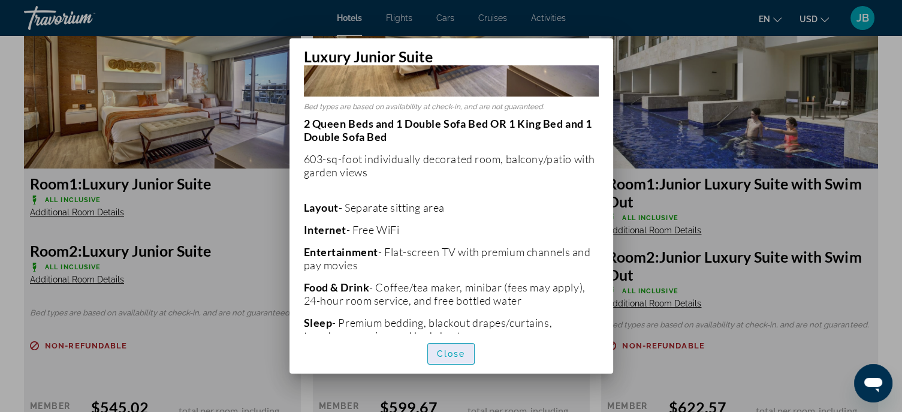
click at [449, 356] on span "Close" at bounding box center [451, 354] width 29 height 10
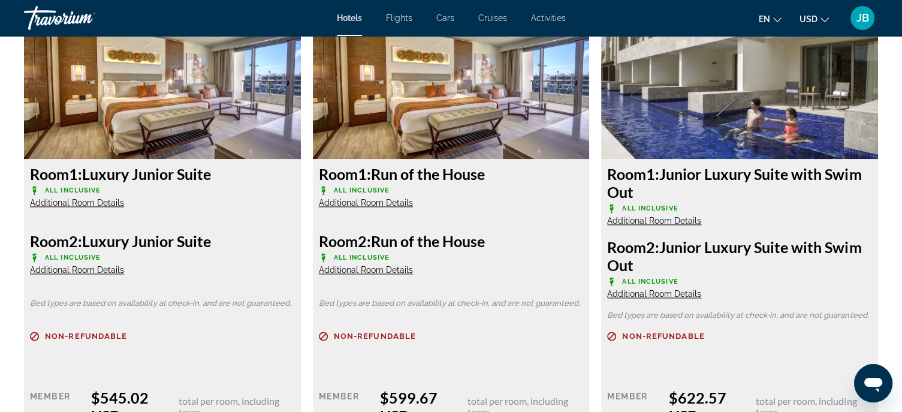
scroll to position [1558, 0]
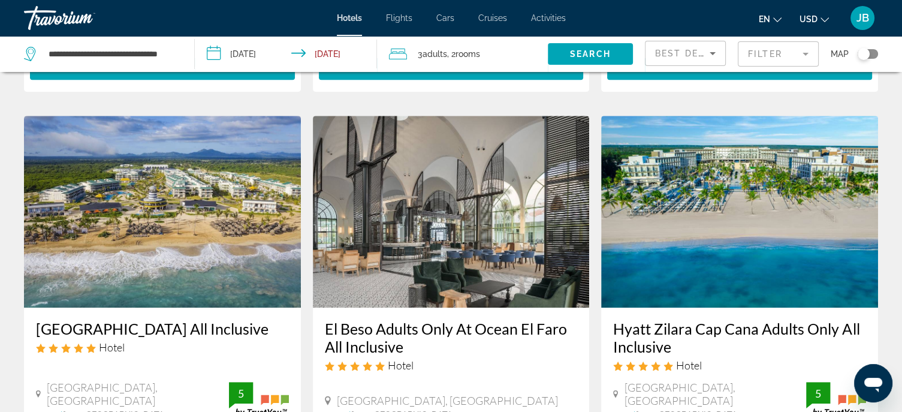
scroll to position [599, 0]
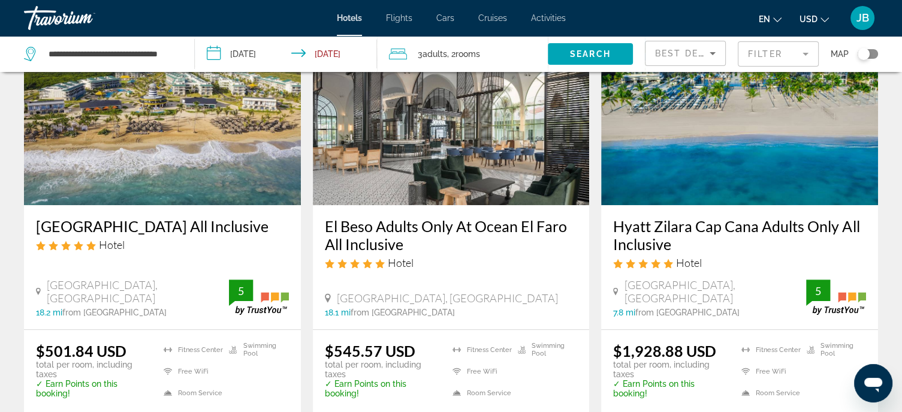
click at [227, 217] on h3 "Ocean El Faro Resort All Inclusive" at bounding box center [162, 226] width 253 height 18
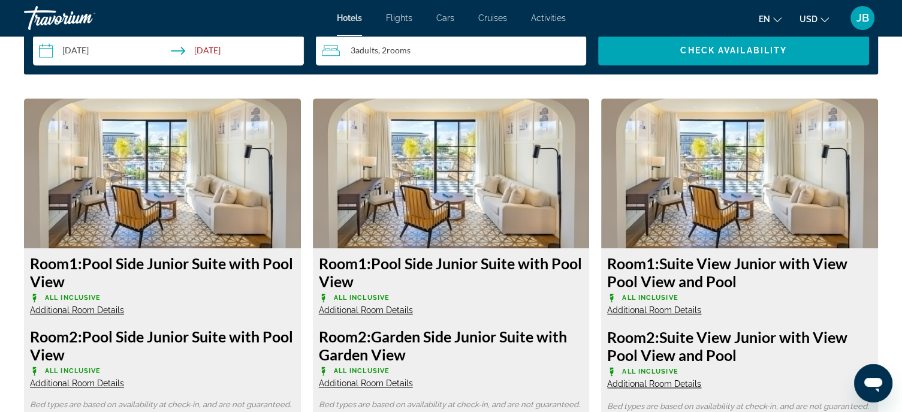
scroll to position [1559, 0]
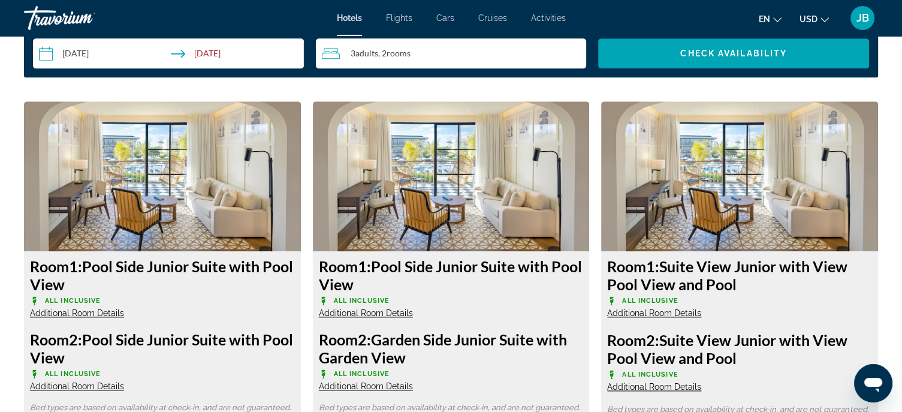
click at [170, 229] on img "Main content" at bounding box center [162, 176] width 277 height 150
click at [87, 316] on span "Additional Room Details" at bounding box center [77, 313] width 94 height 10
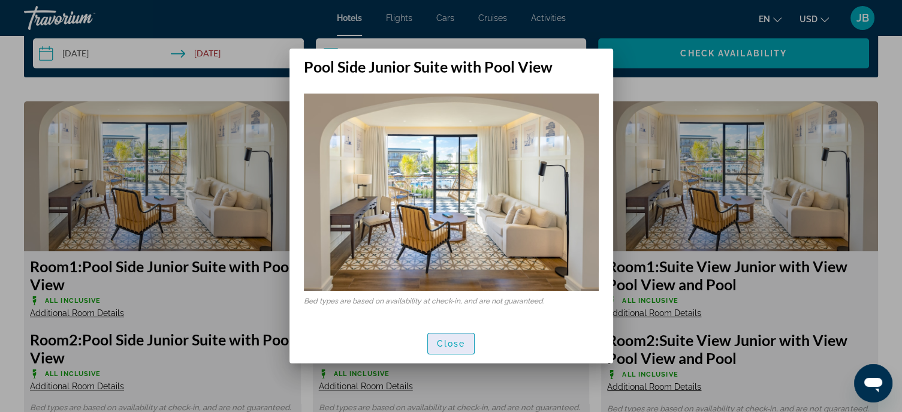
click at [448, 346] on span "Close" at bounding box center [451, 344] width 29 height 10
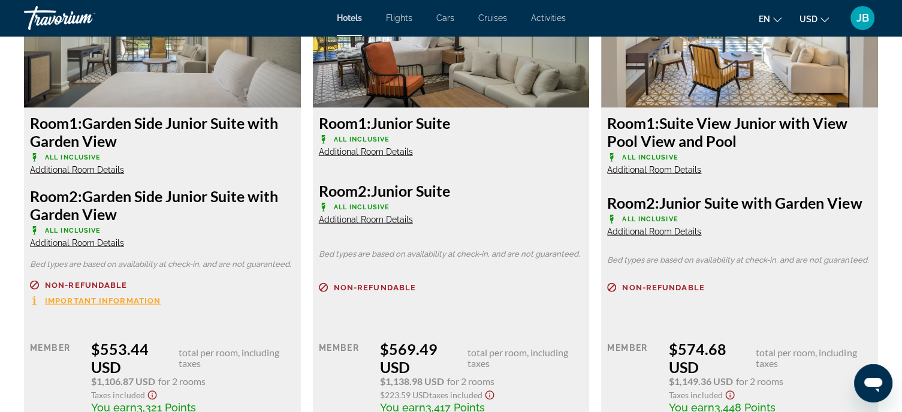
scroll to position [2637, 0]
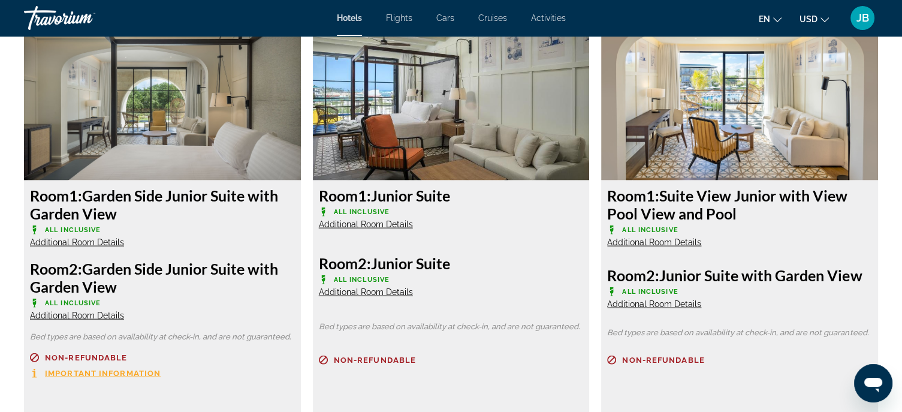
click at [384, 229] on span "Additional Room Details" at bounding box center [366, 224] width 94 height 10
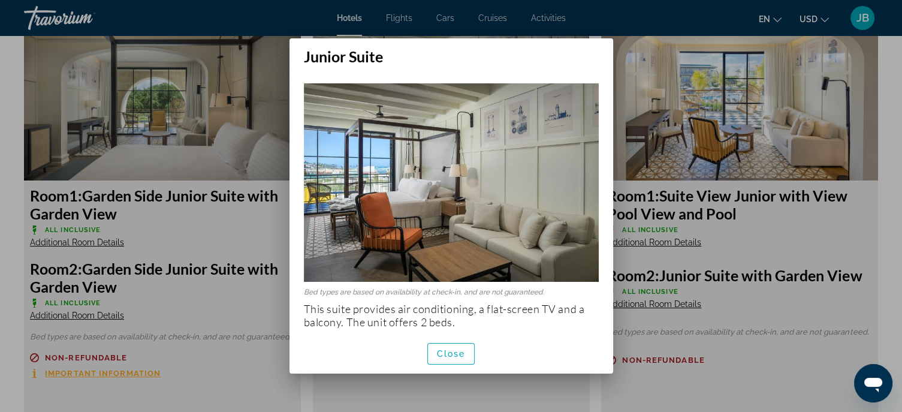
scroll to position [0, 0]
click at [449, 353] on span "Close" at bounding box center [451, 354] width 29 height 10
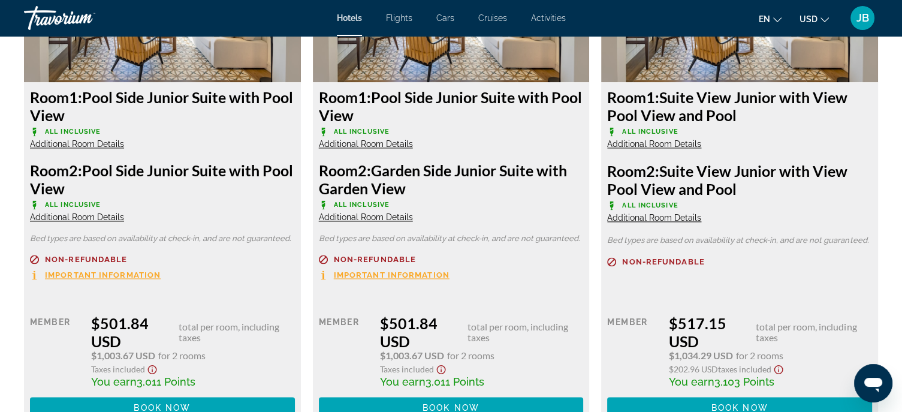
scroll to position [1857, 0]
